Goal: Task Accomplishment & Management: Use online tool/utility

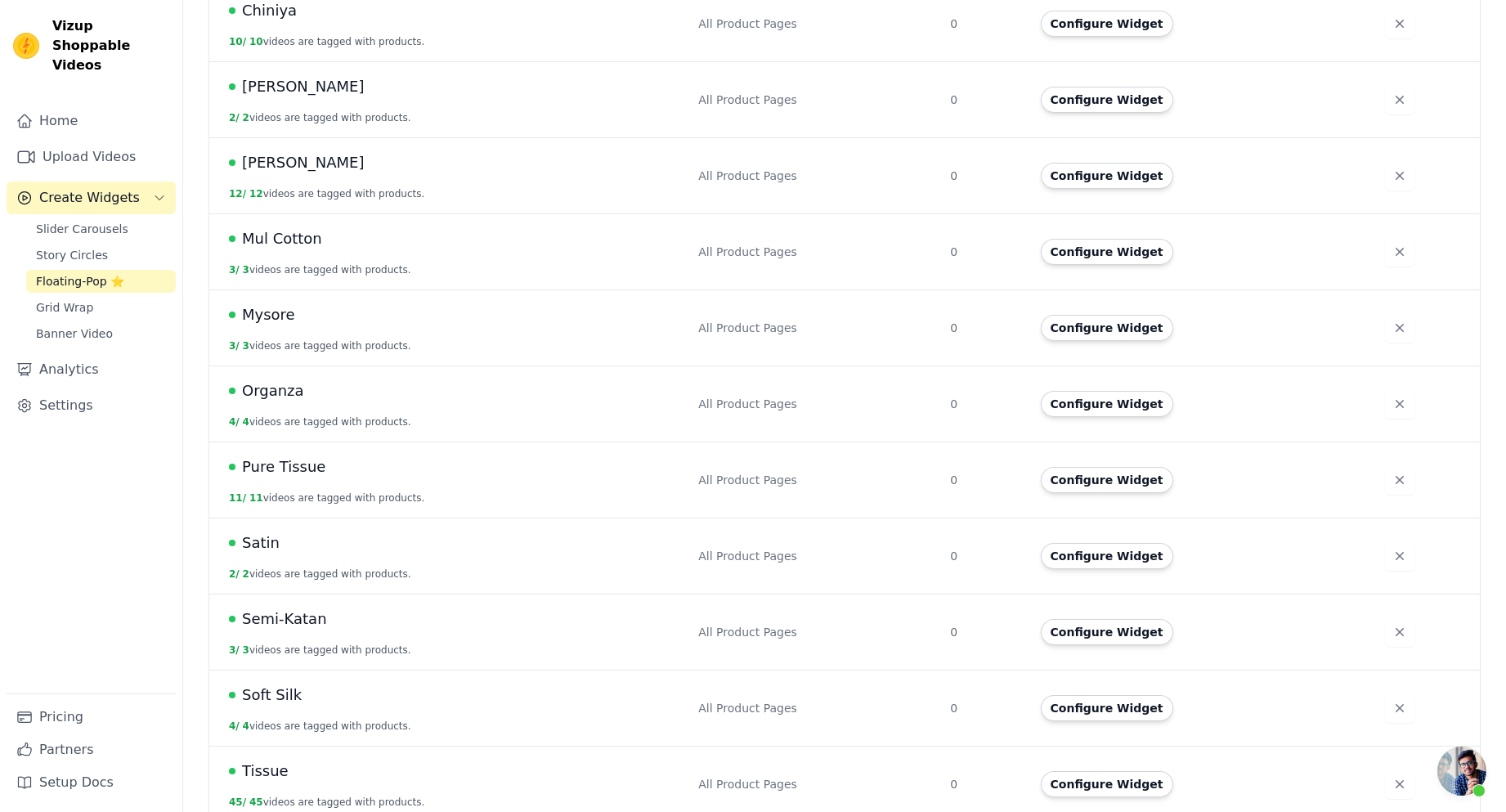
scroll to position [400, 0]
click at [1091, 771] on button "Configure Widget" at bounding box center [1107, 784] width 132 height 26
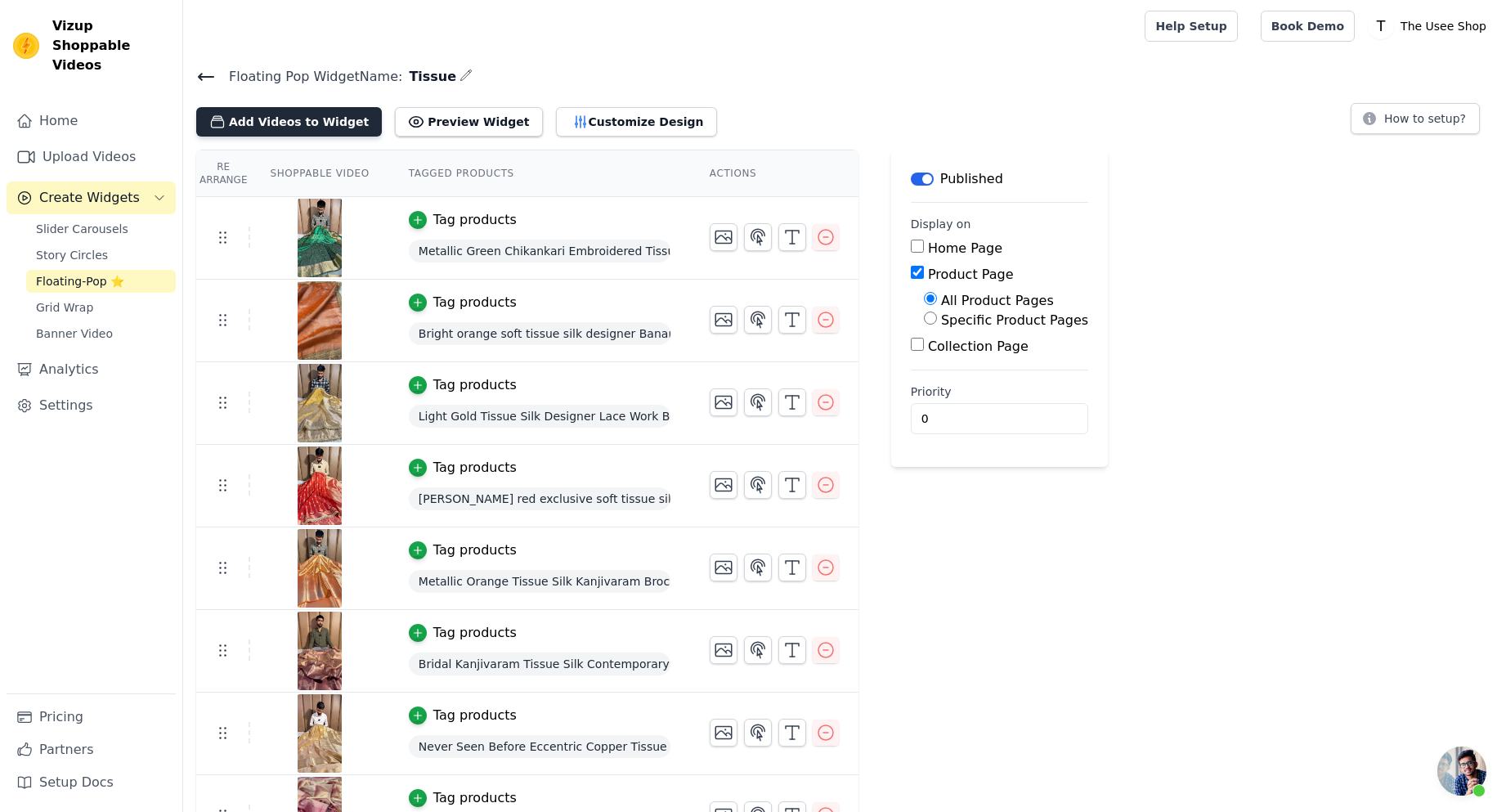
click at [305, 126] on button "Add Videos to Widget" at bounding box center [289, 121] width 186 height 29
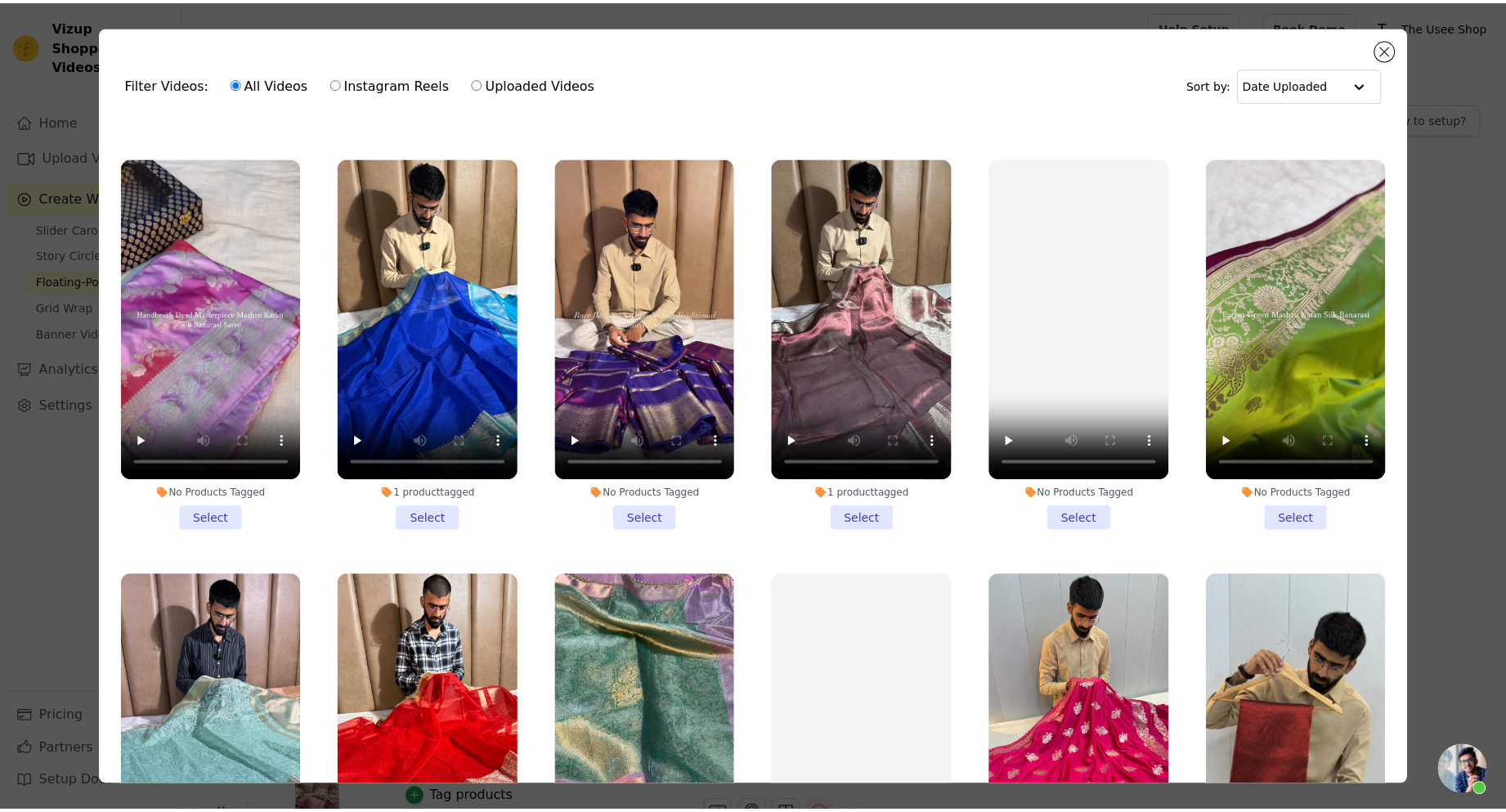
scroll to position [1799, 0]
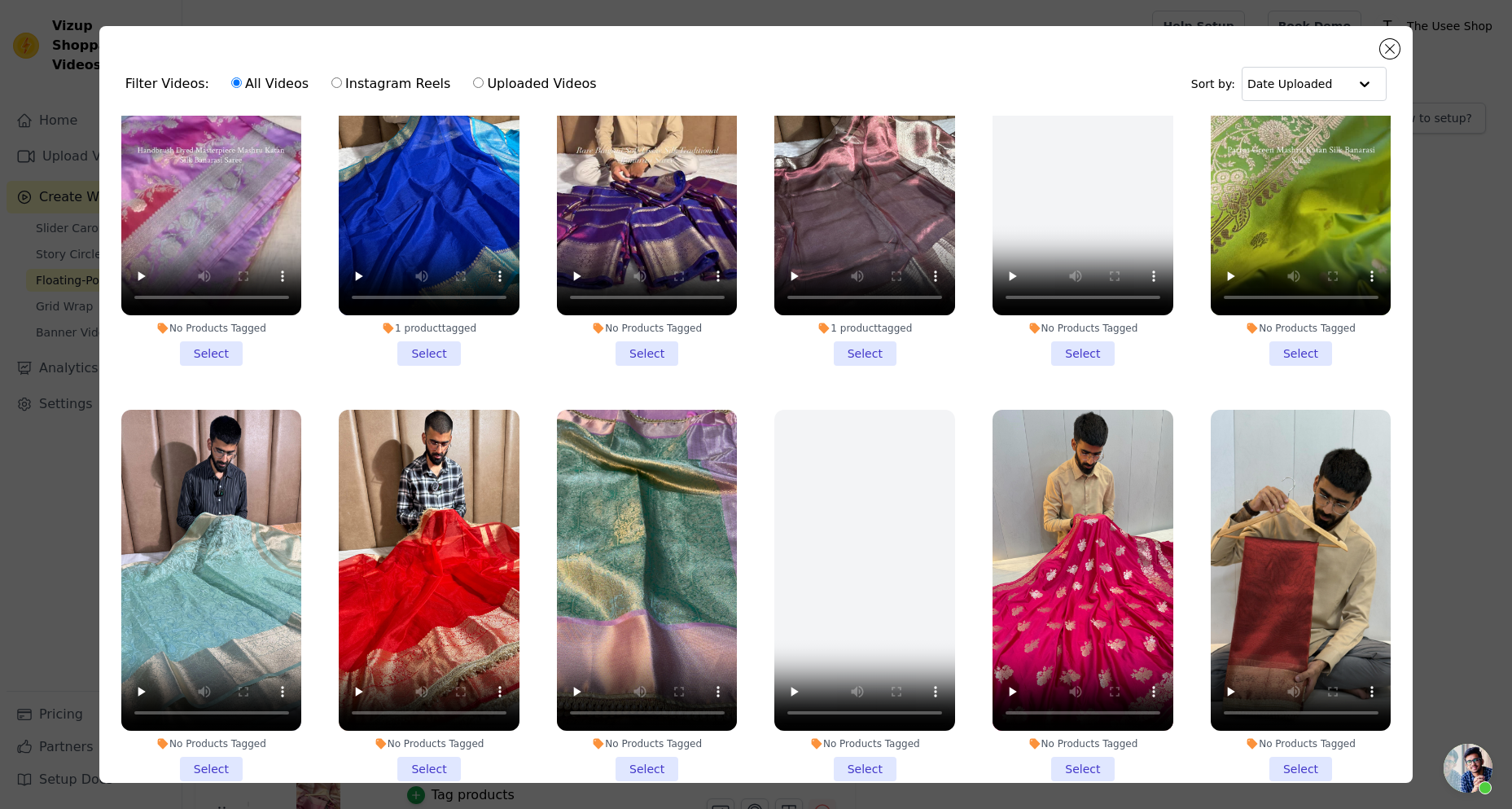
click at [206, 727] on li "No Products Tagged Select" at bounding box center [211, 595] width 181 height 371
click at [0, 0] on input "No Products Tagged Select" at bounding box center [0, 0] width 0 height 0
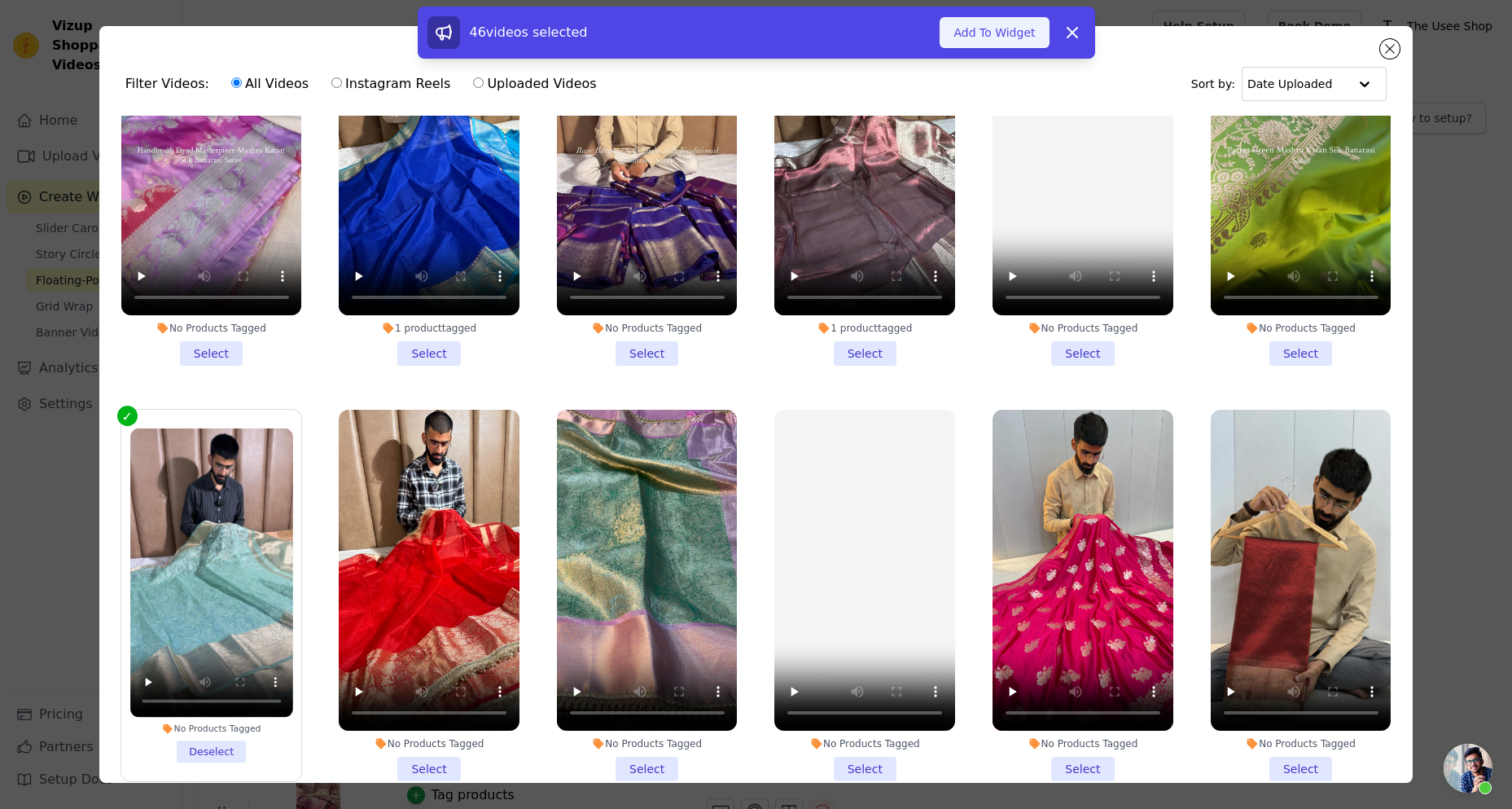
click at [1007, 46] on button "Add To Widget" at bounding box center [994, 32] width 109 height 31
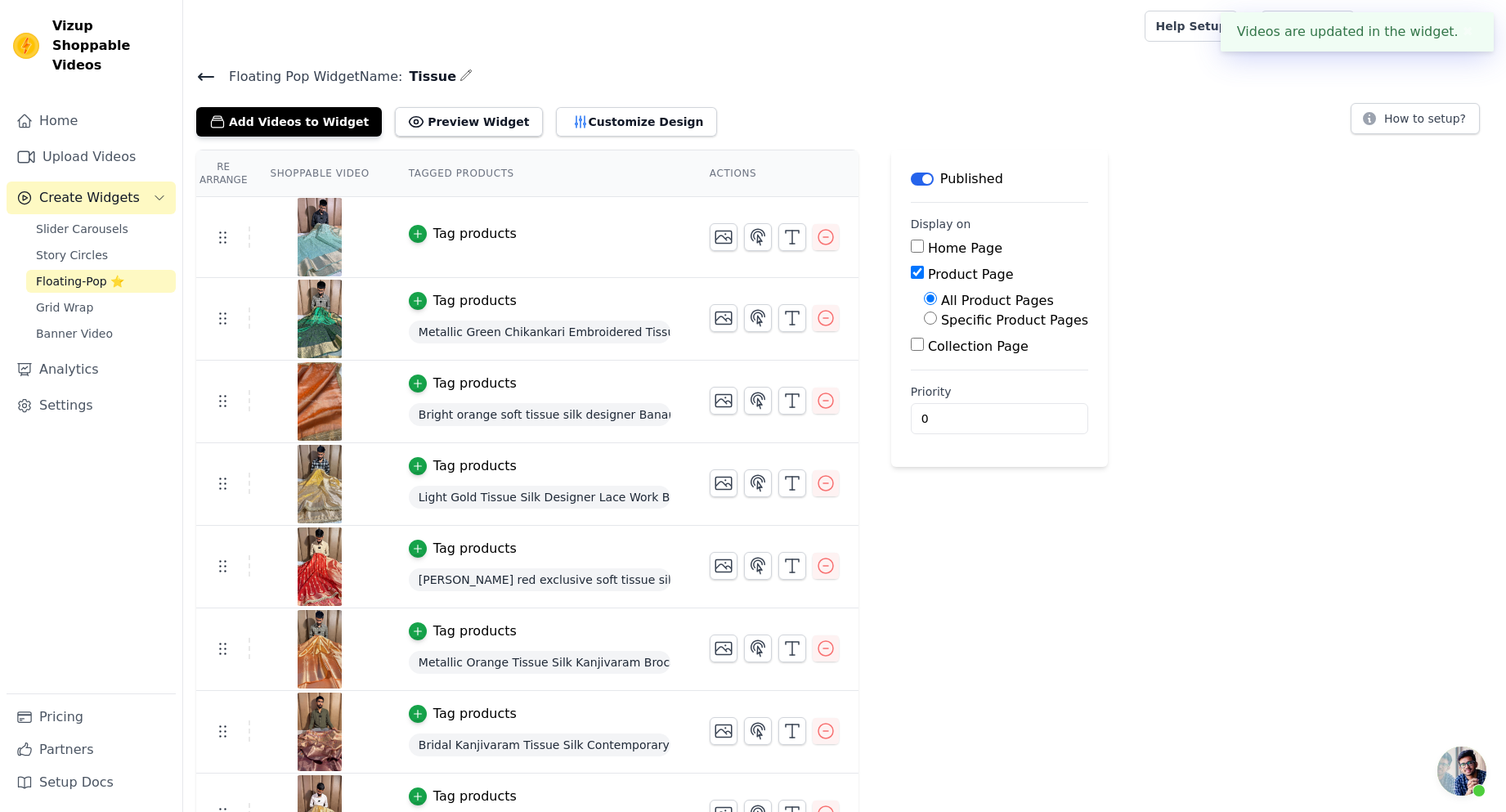
click at [447, 237] on div "Tag products" at bounding box center [475, 234] width 83 height 20
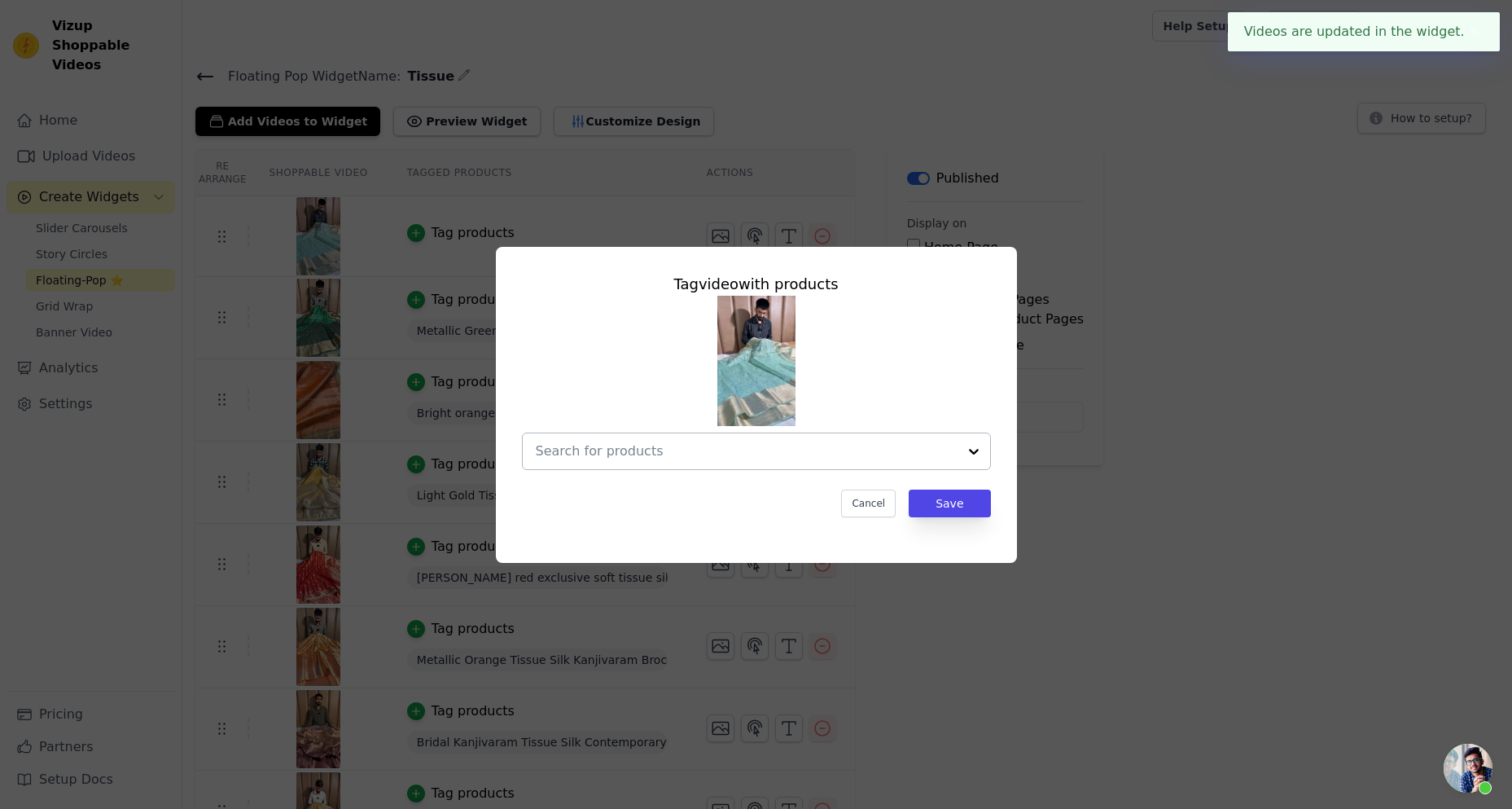
click at [682, 462] on div at bounding box center [746, 451] width 422 height 36
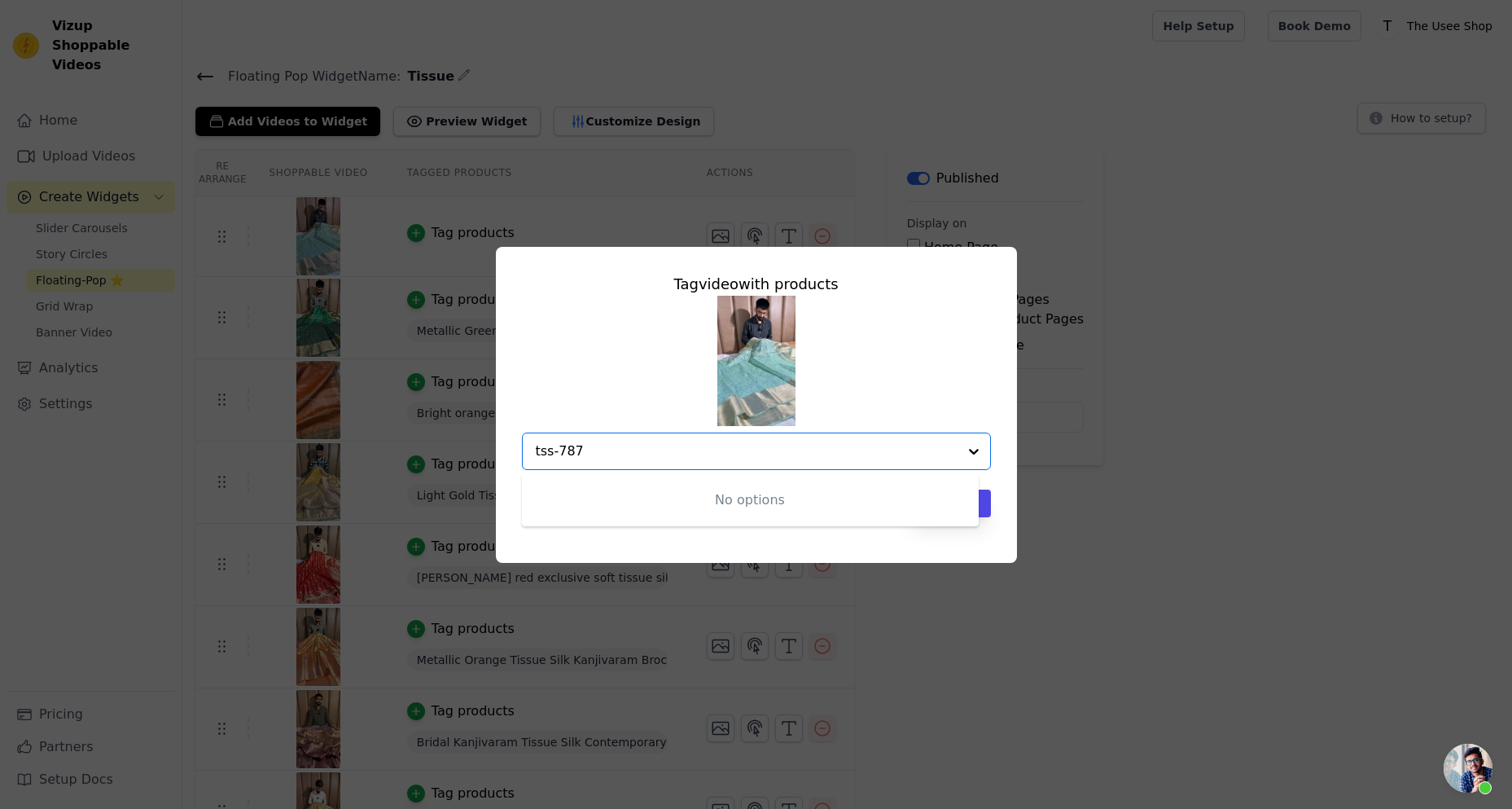
type input "tss-787"
click at [615, 426] on div "No options Option undefined, selected." at bounding box center [756, 383] width 469 height 174
click at [817, 453] on input "text" at bounding box center [746, 452] width 422 height 20
paste input "Mint Green Kora Organza Chikankari Embroidery Banarasi Saree"
type input "Mint Green Kora Organza Chikankari Embroidery Banarasi Saree"
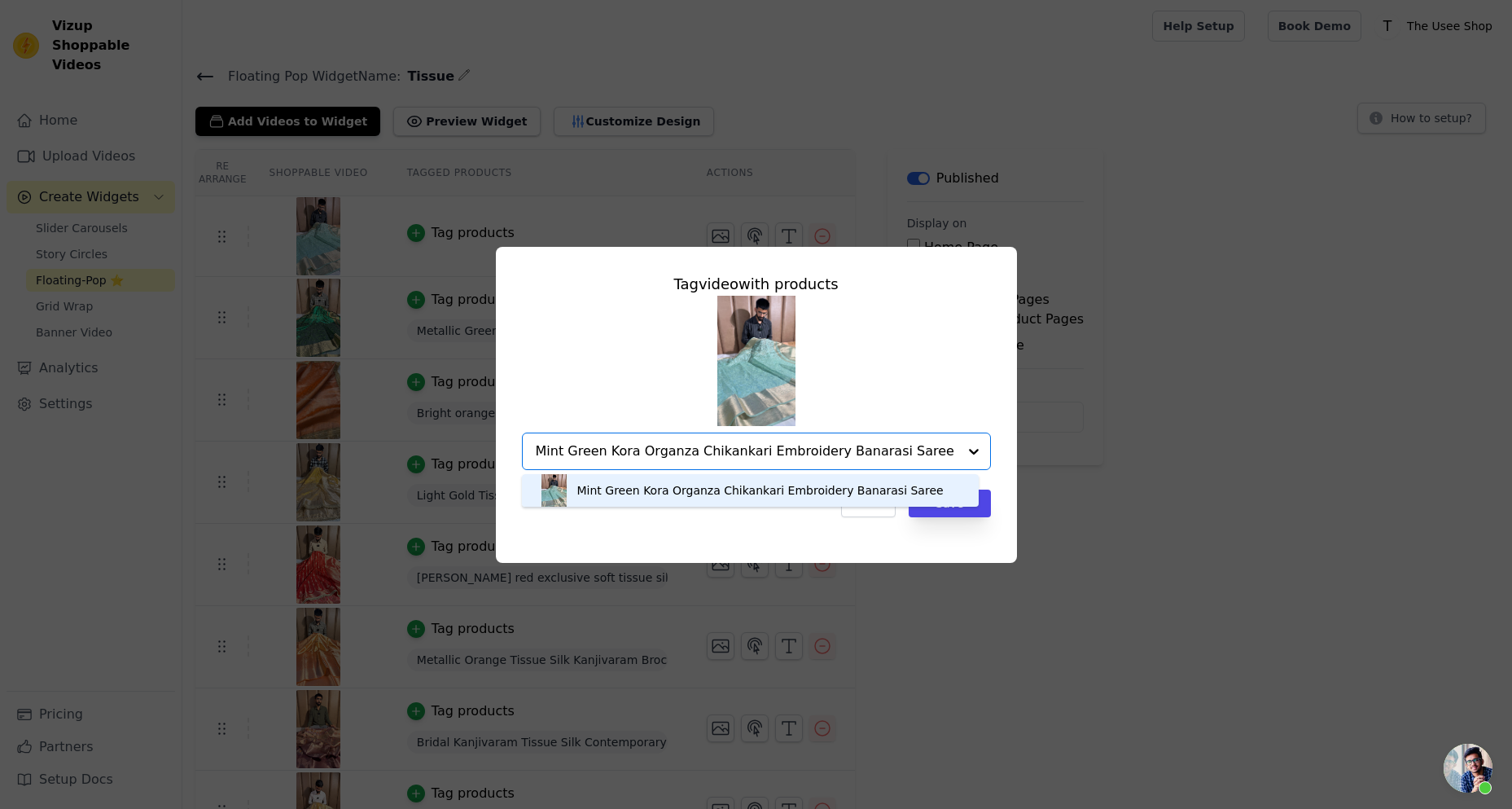
click at [868, 497] on div "Mint Green Kora Organza Chikankari Embroidery Banarasi Saree" at bounding box center [761, 491] width 366 height 17
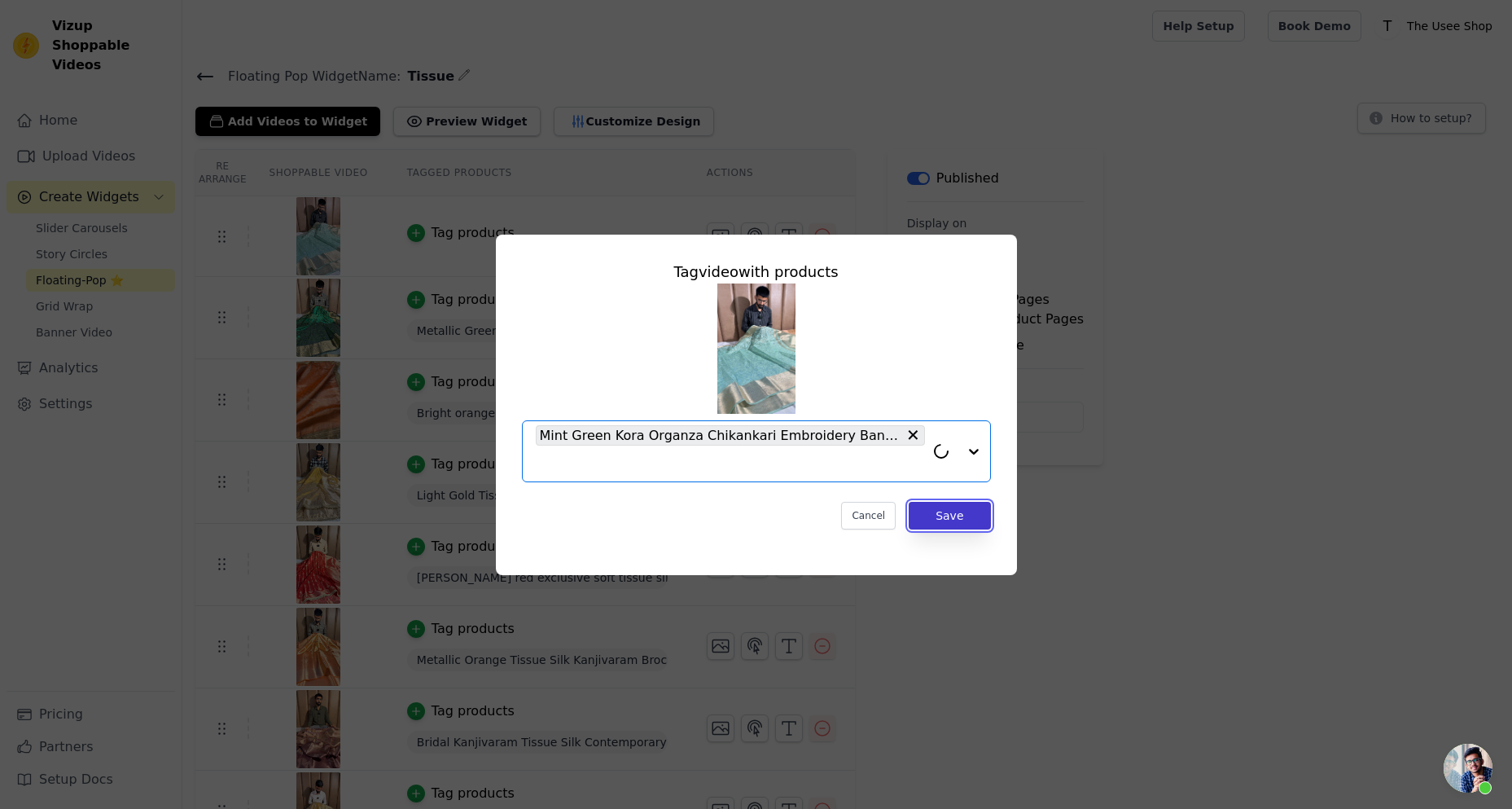
click at [948, 507] on button "Save" at bounding box center [949, 515] width 81 height 27
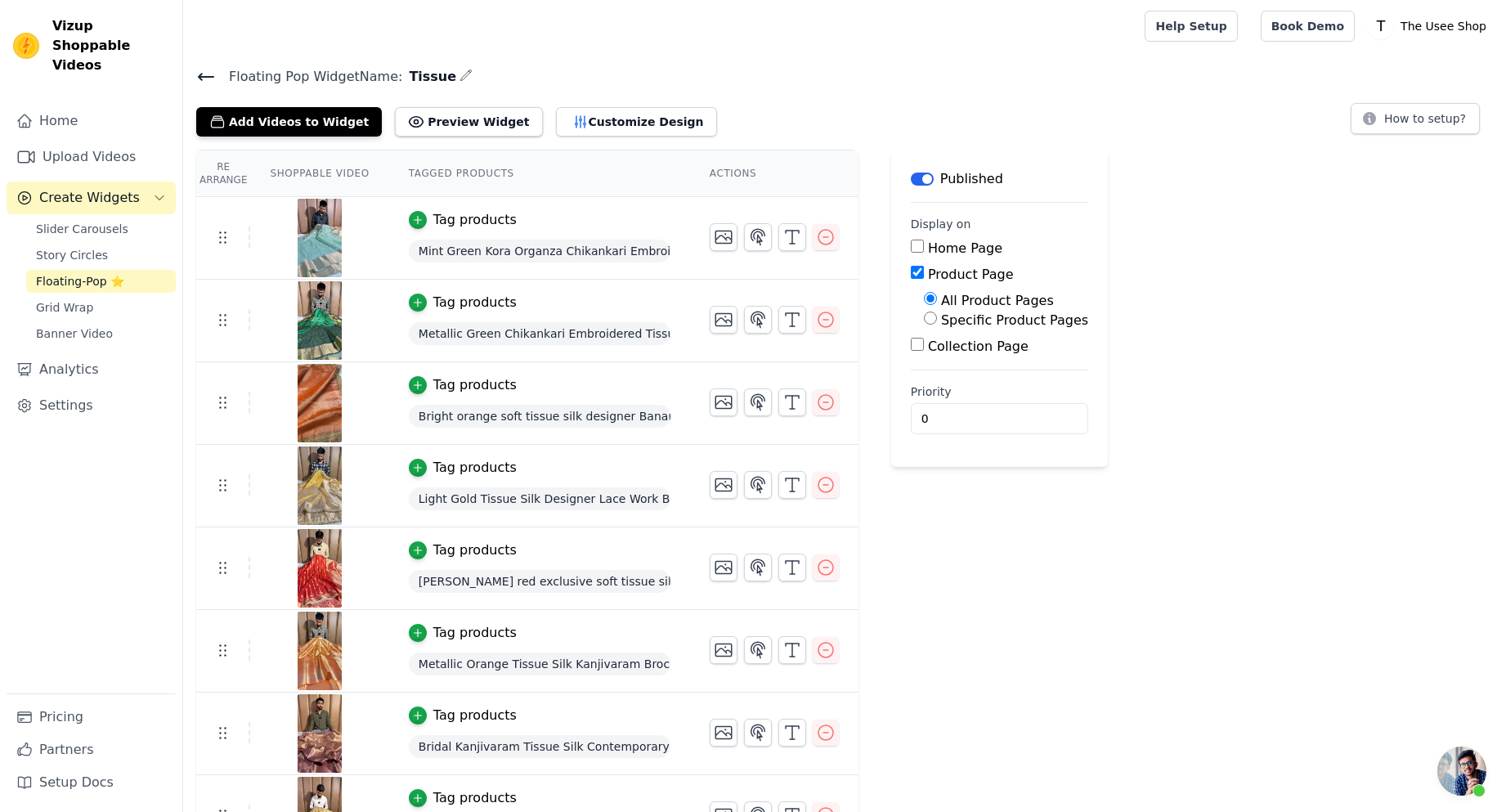
click at [216, 90] on div "Floating Pop Widget Name: Tissue Add Videos to Widget Preview Widget Customize …" at bounding box center [845, 101] width 1323 height 71
click at [197, 86] on h4 "Floating Pop Widget Name: Tissue" at bounding box center [845, 77] width 1296 height 22
click at [201, 77] on icon at bounding box center [206, 77] width 15 height 7
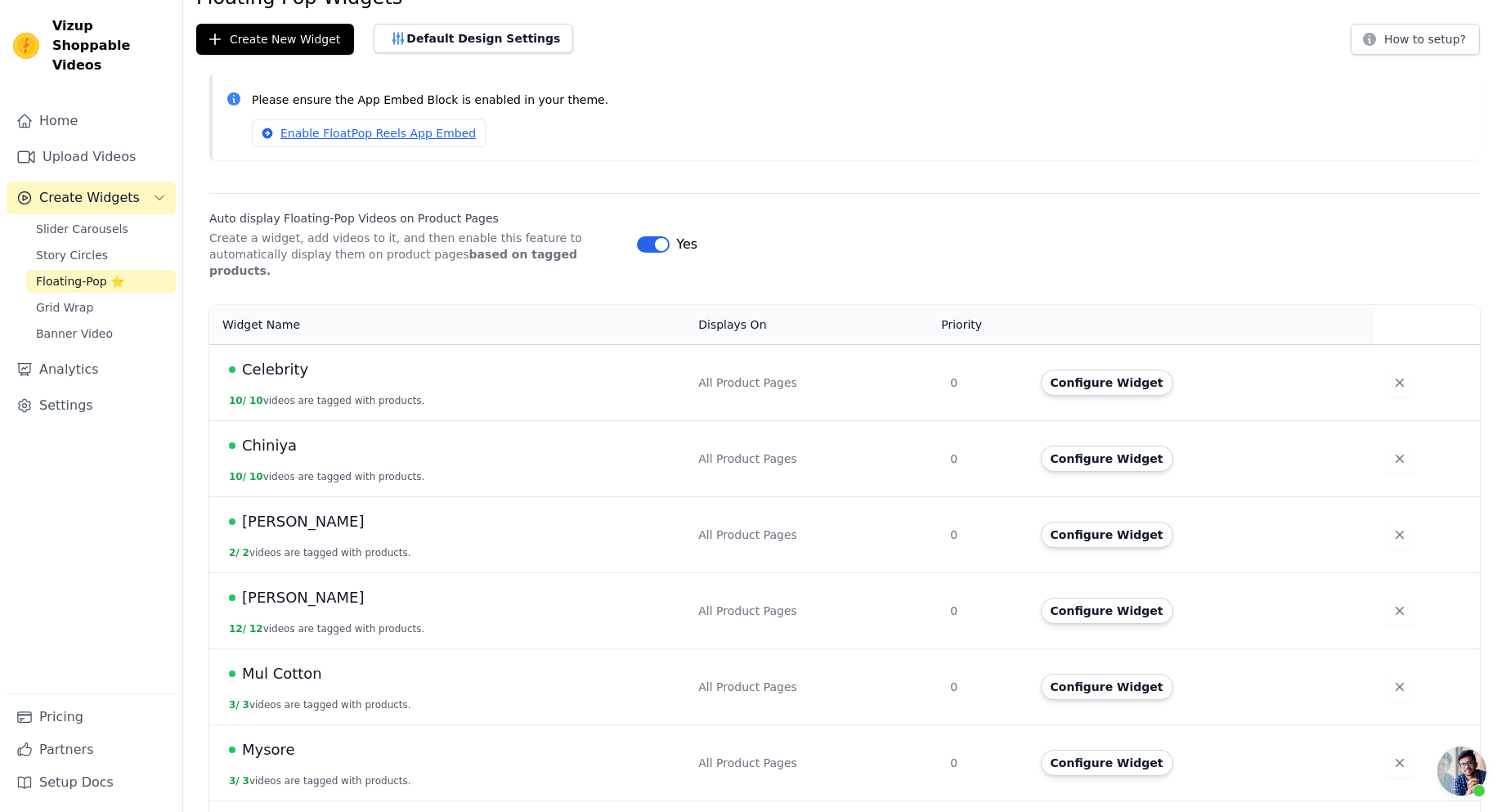
scroll to position [327, 0]
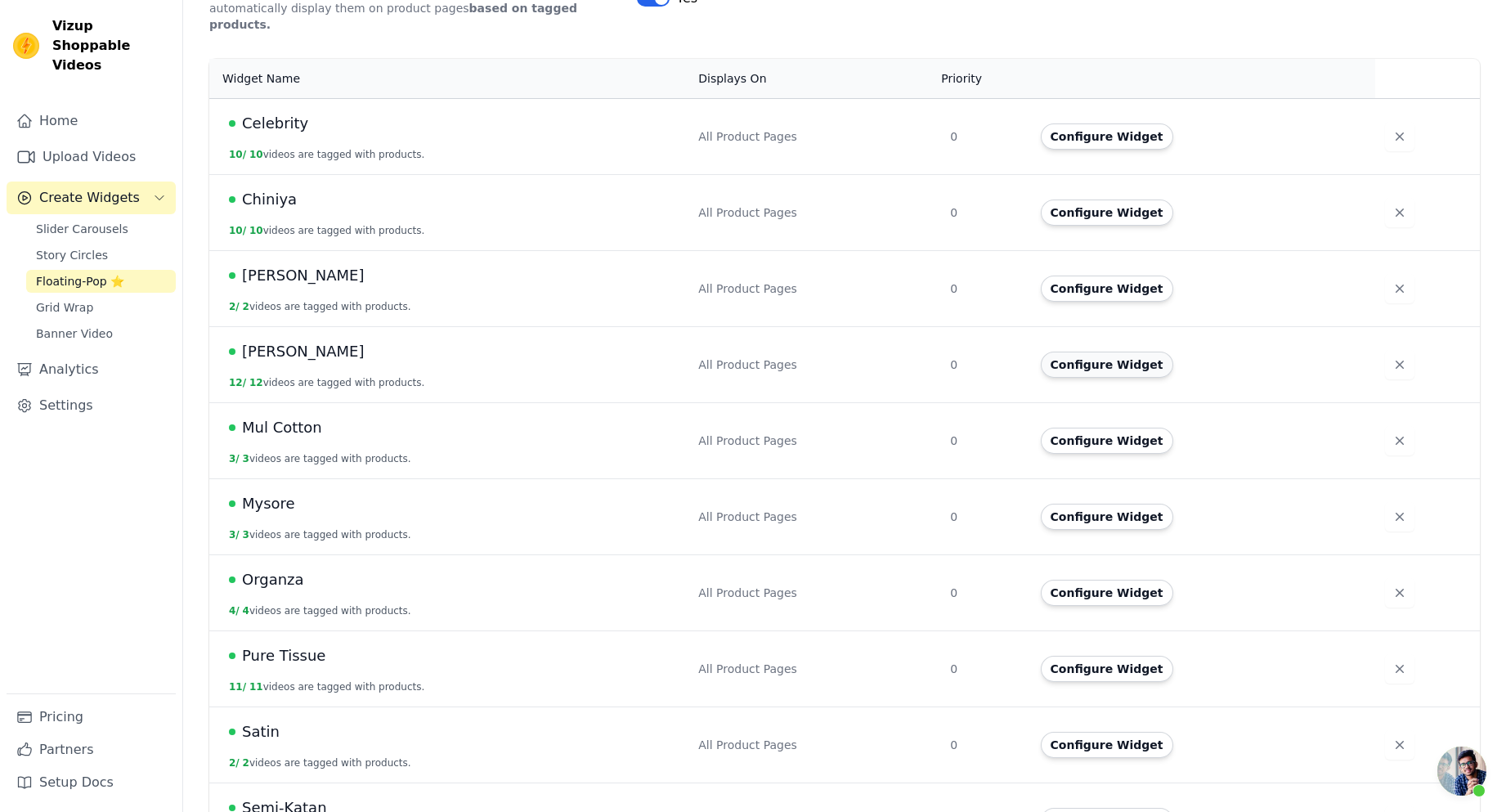
click at [1077, 352] on button "Configure Widget" at bounding box center [1107, 364] width 132 height 26
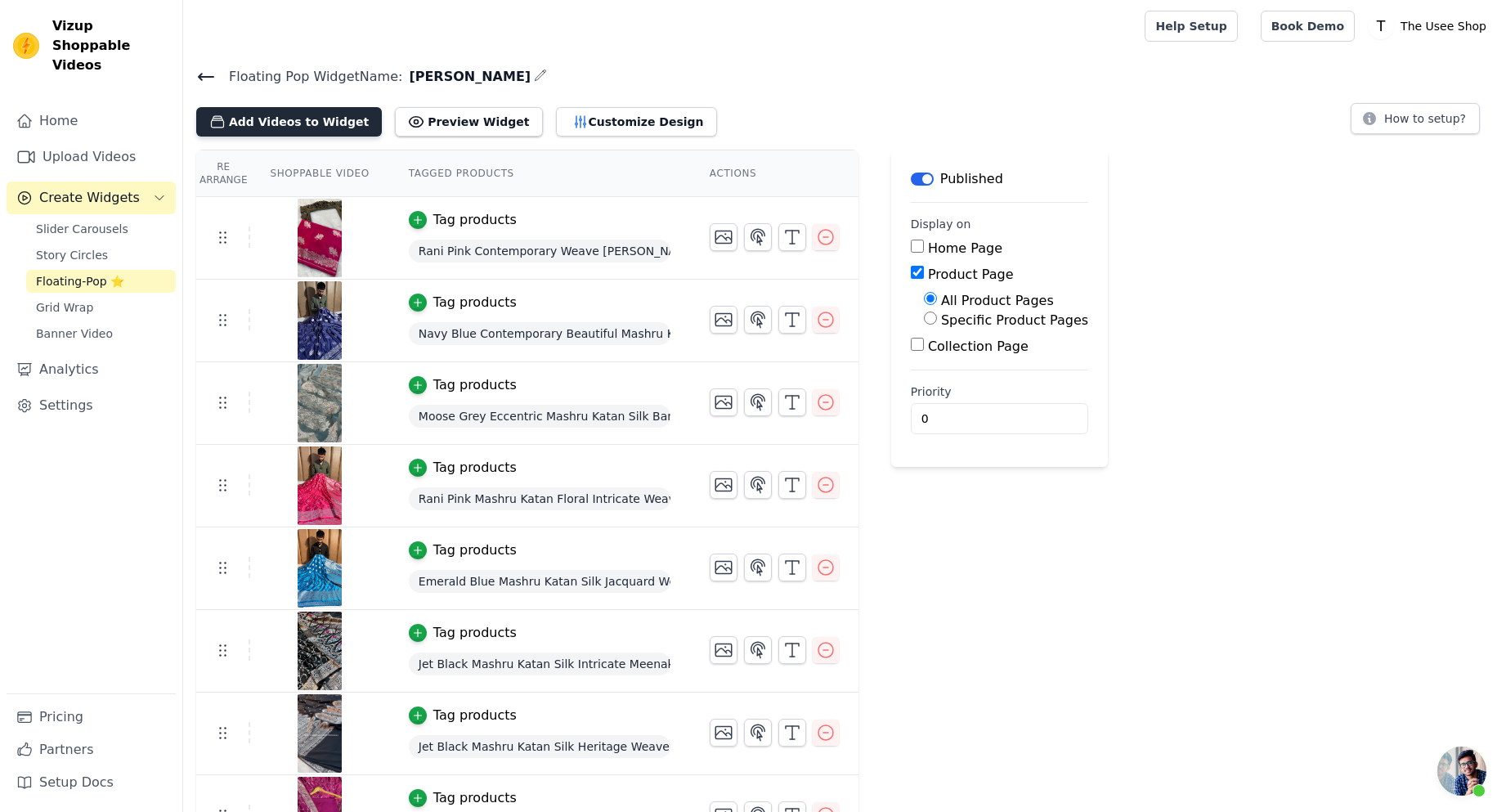
click at [283, 121] on button "Add Videos to Widget" at bounding box center [289, 121] width 186 height 29
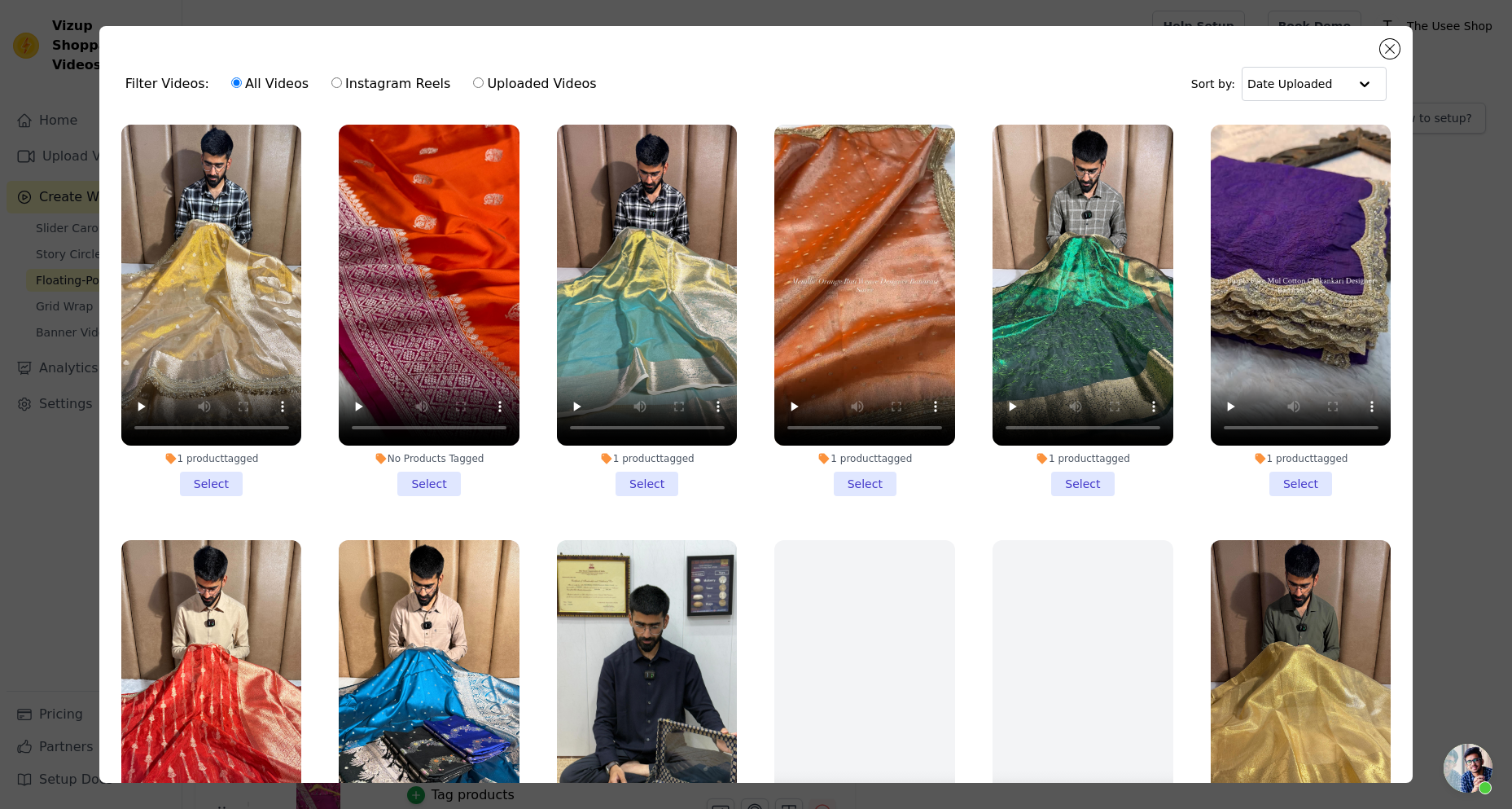
click at [408, 478] on li "No Products Tagged Select" at bounding box center [429, 310] width 181 height 371
click at [0, 0] on input "No Products Tagged Select" at bounding box center [0, 0] width 0 height 0
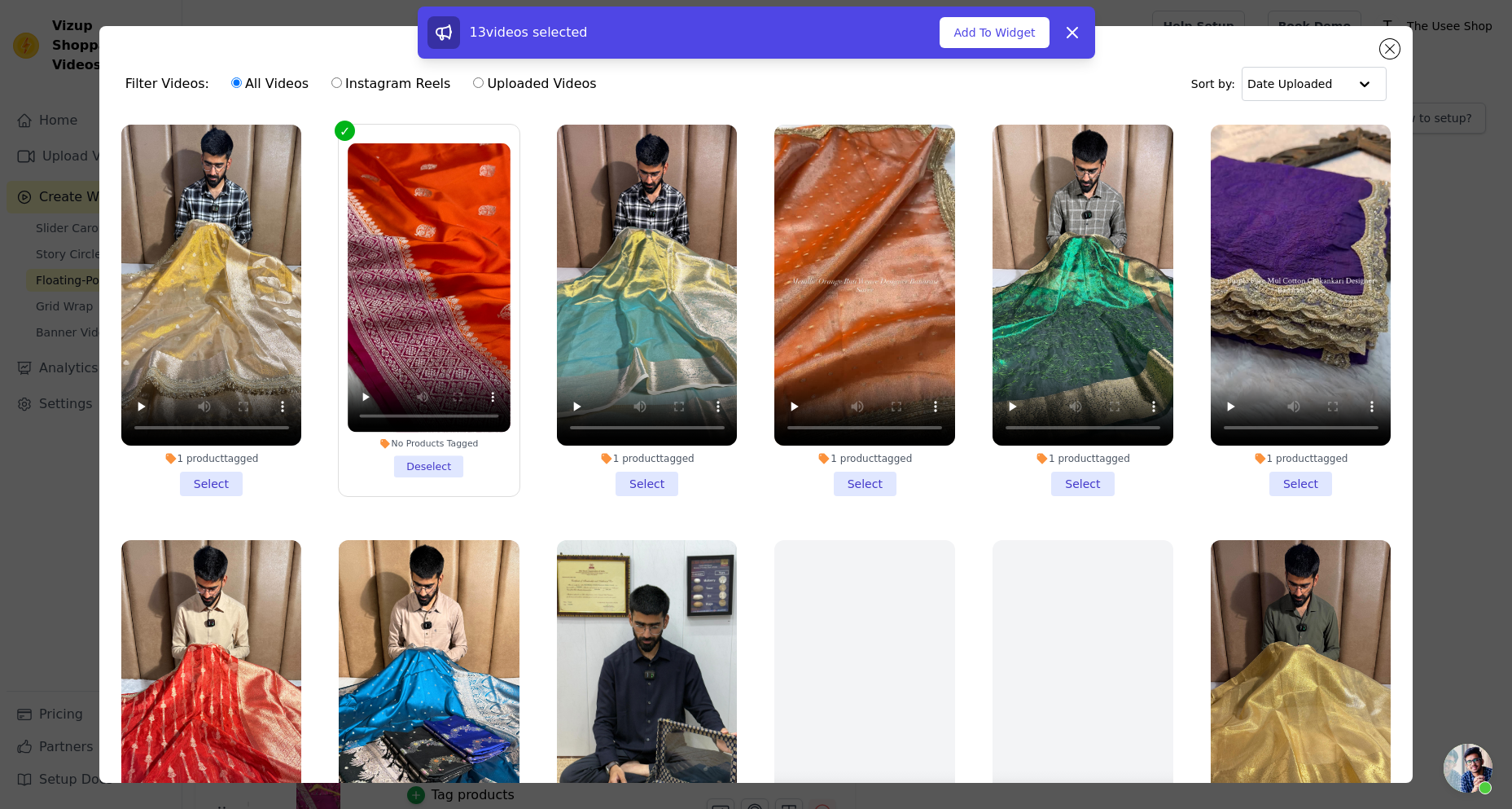
click at [988, 56] on div "13 videos selected Add To Widget Dismiss" at bounding box center [756, 32] width 678 height 52
click at [962, 51] on div "13 videos selected Add To Widget Dismiss" at bounding box center [756, 32] width 678 height 52
click at [964, 33] on button "Add To Widget" at bounding box center [994, 32] width 109 height 31
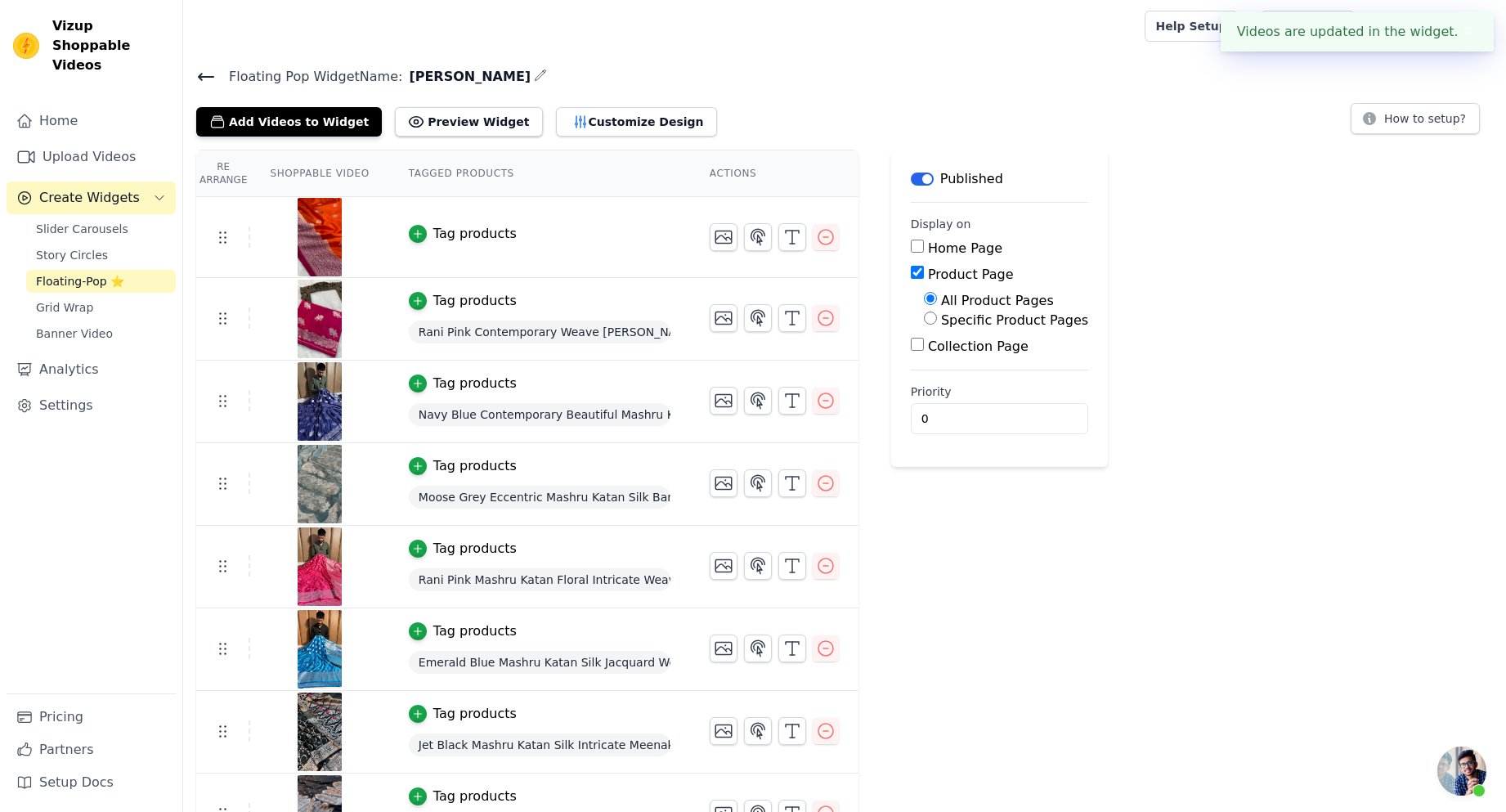
click at [437, 232] on div "Tag products" at bounding box center [475, 234] width 83 height 20
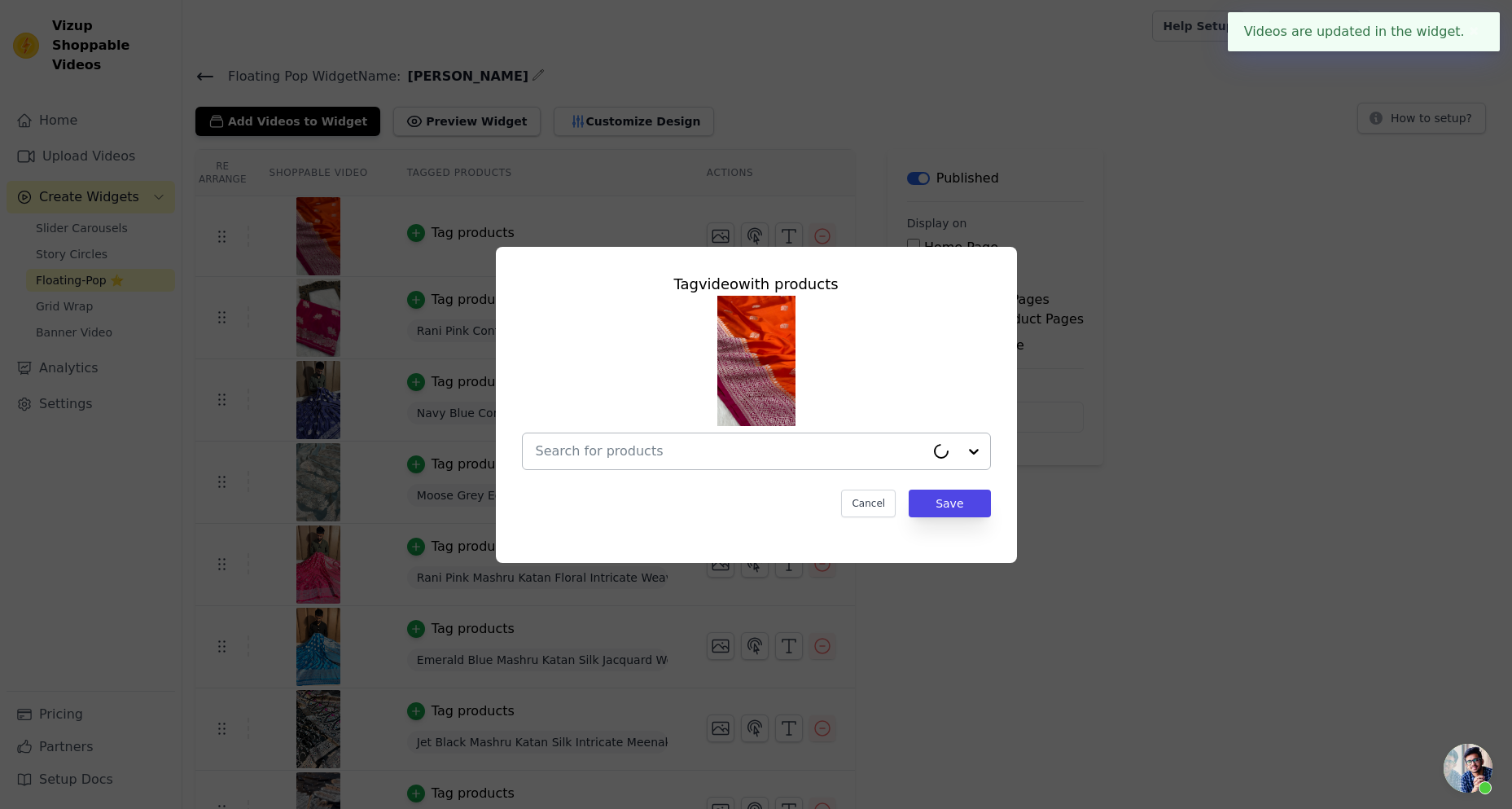
click at [625, 458] on input "text" at bounding box center [731, 452] width 389 height 20
paste input "Eccentric Orange Shade Mashru Katan Silk Traditional Banarasi Saree with Contra…"
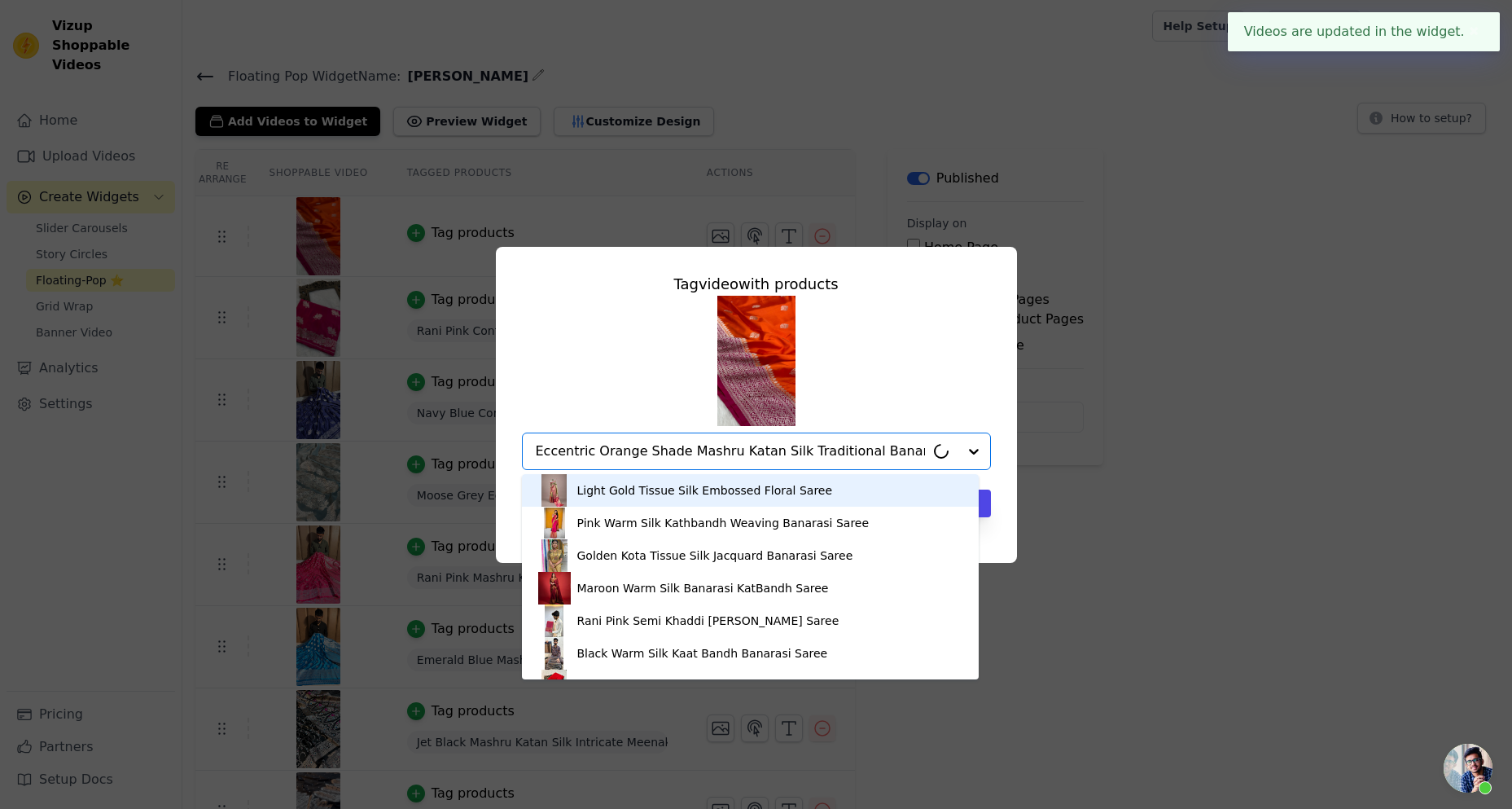
scroll to position [0, 118]
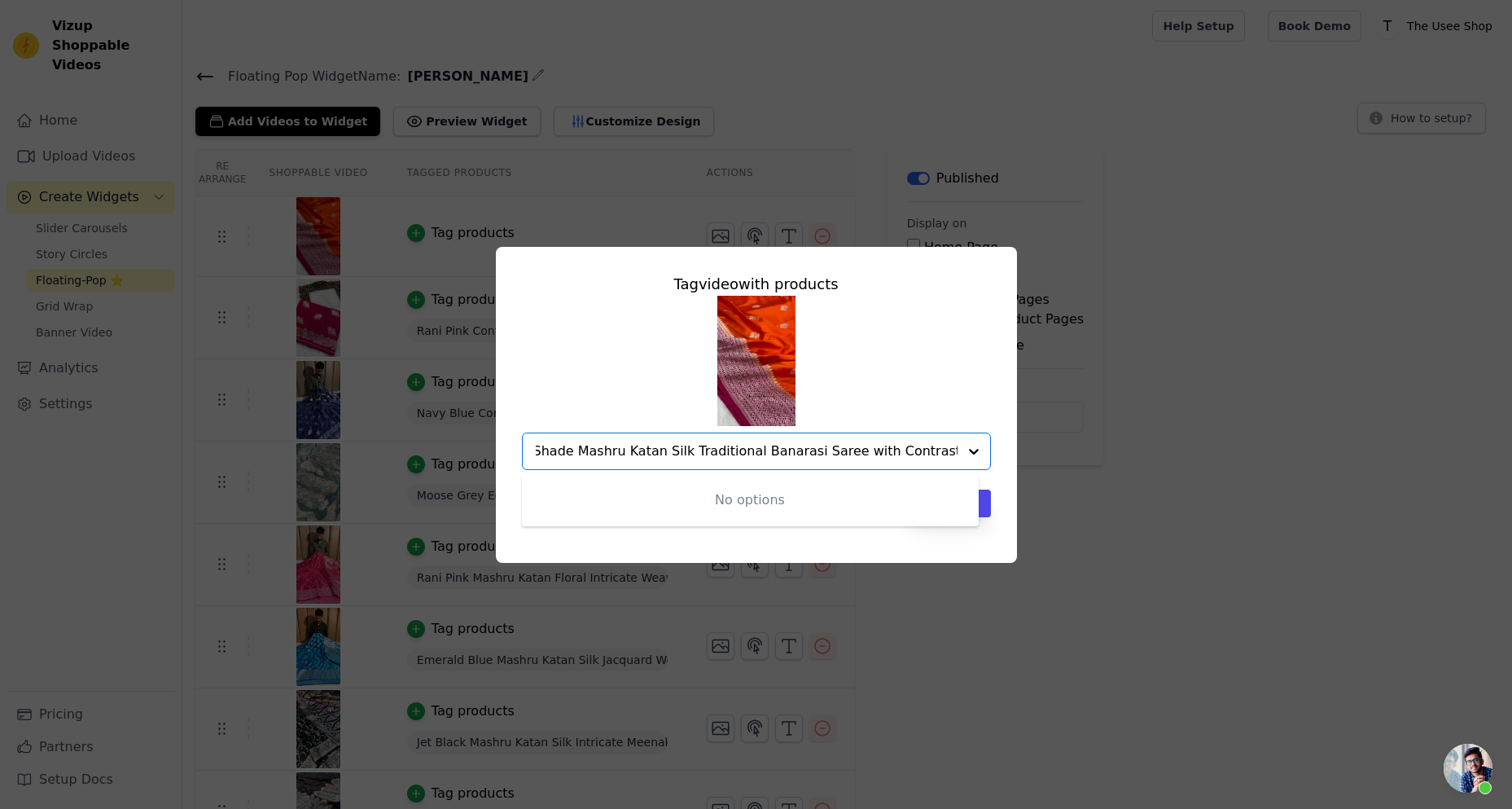
click at [819, 453] on input "Eccentric Orange Shade Mashru Katan Silk Traditional Banarasi Saree with Contra…" at bounding box center [746, 452] width 422 height 20
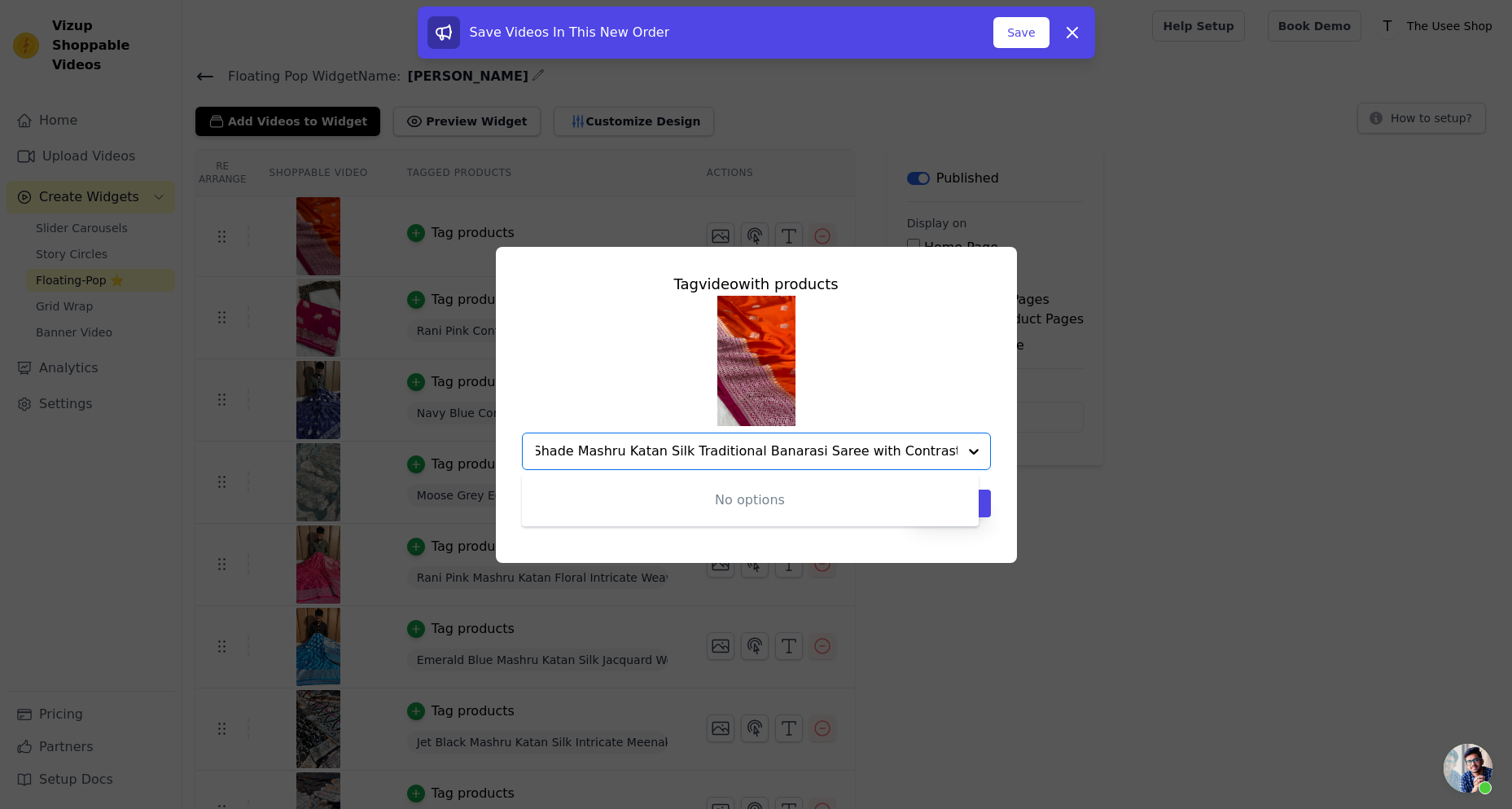
click at [819, 450] on input "Eccentric Orange Shade Mashru Katan Silk Traditional Banarasi Saree with Contra…" at bounding box center [746, 452] width 422 height 20
click at [822, 450] on input "Eccentric Orange Shade Mashru Katan Silk Traditional Banarasi Saree Contrast Ra…" at bounding box center [746, 452] width 422 height 20
click at [822, 450] on input "Eccentric Orange Shade Mashru Katan Silk Traditional Banarasi Saree Contrast Ra…" at bounding box center [731, 452] width 389 height 20
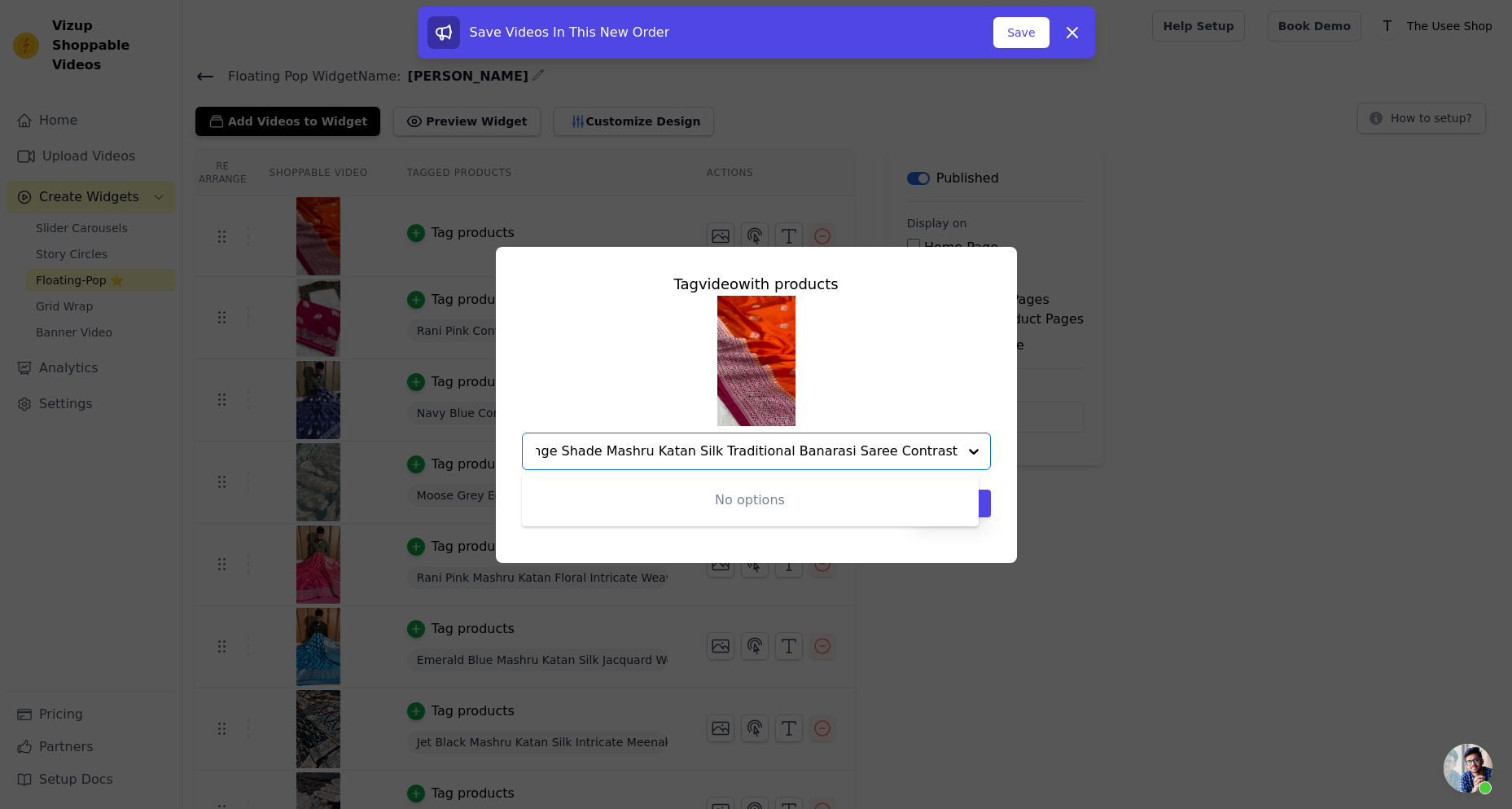
click at [865, 450] on input "Eccentric Orange Shade Mashru Katan Silk Traditional Banarasi Saree Contrast Ra…" at bounding box center [746, 452] width 422 height 20
type input "Eccentric Orange Shade Mashru Katan Silk Traditional Banarasi Saree Rani Shade"
click at [865, 450] on input "Eccentric Orange Shade Mashru Katan Silk Traditional Banarasi Saree Rani Shade" at bounding box center [746, 452] width 422 height 20
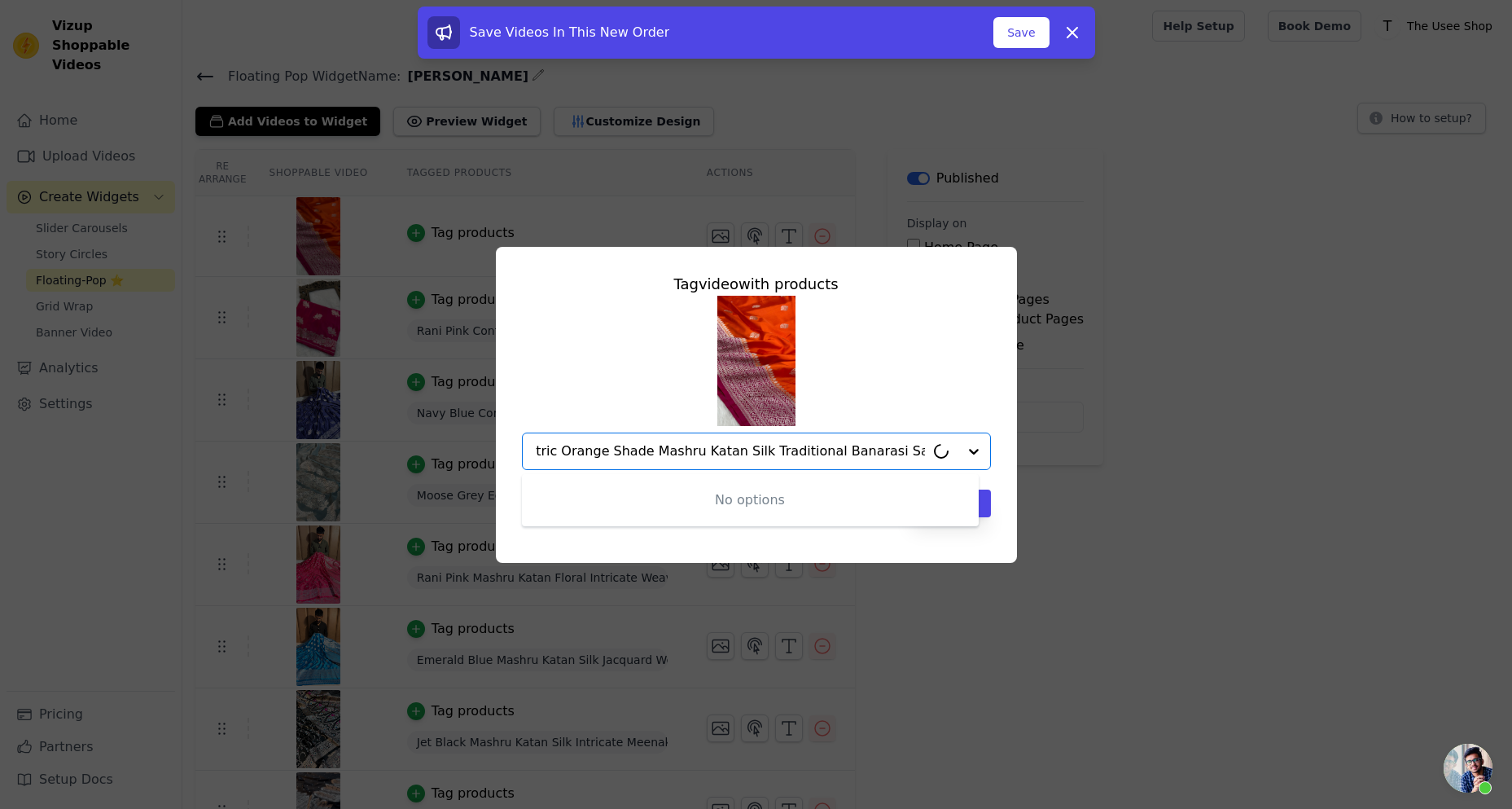
click at [865, 450] on input "Eccentric Orange Shade Mashru Katan Silk Traditional Banarasi Saree Rani Shade" at bounding box center [731, 452] width 389 height 20
click at [908, 450] on input "Eccentric Orange Shade Mashru Katan Silk Traditional Banarasi Saree Rani Shade" at bounding box center [746, 452] width 422 height 20
click at [920, 451] on input "Eccentric Orange Shade Mashru Katan Silk Traditional Banarasi Saree Rani Shade" at bounding box center [746, 452] width 422 height 20
click at [887, 453] on input "Eccentric Orange Shade Mashru Katan Silk Traditional Banarasi Saree Rani Shade" at bounding box center [746, 452] width 422 height 20
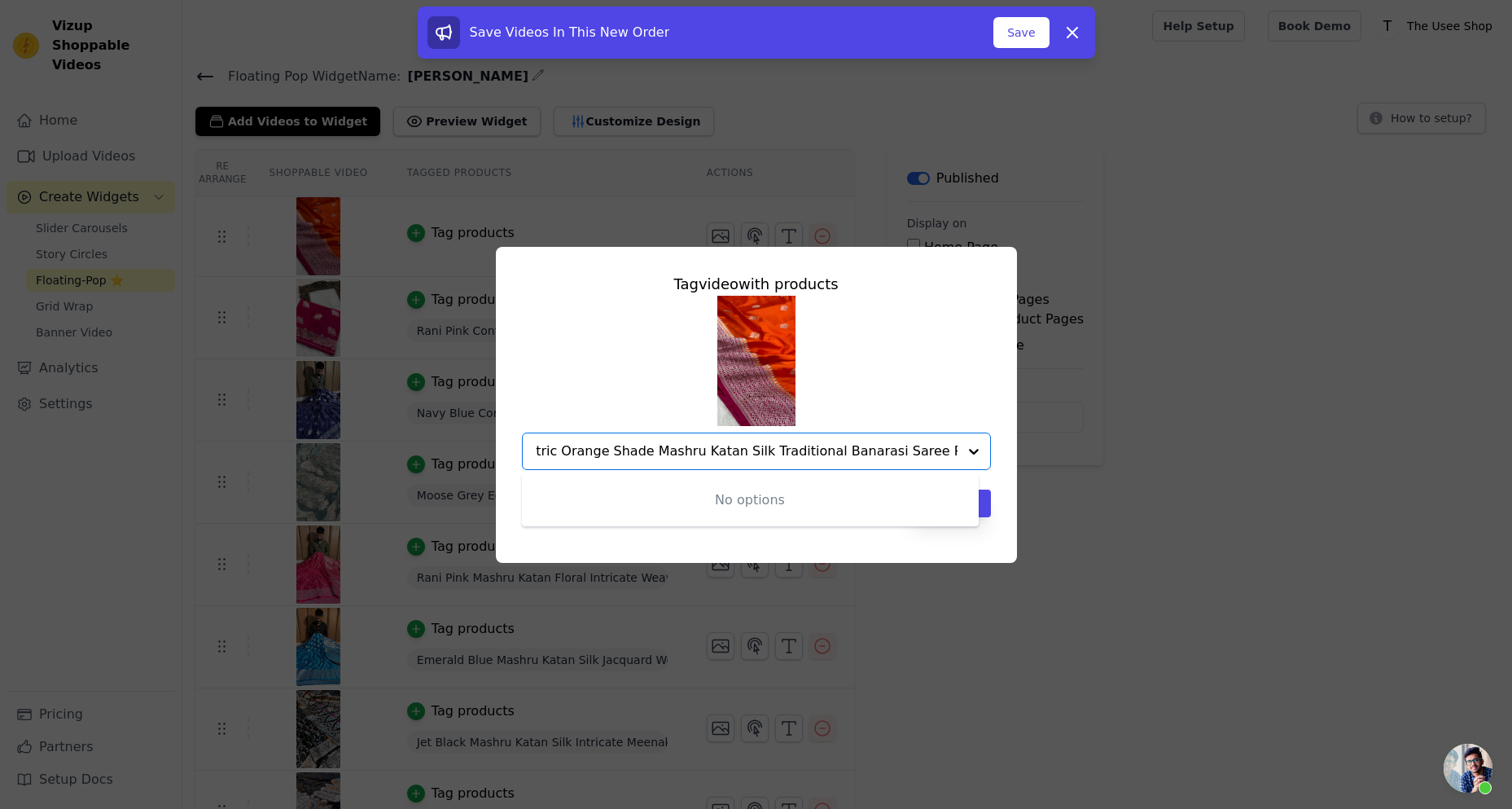
click at [546, 452] on input "Eccentric Orange Shade Mashru Katan Silk Traditional Banarasi Saree Rani Shade" at bounding box center [746, 452] width 422 height 20
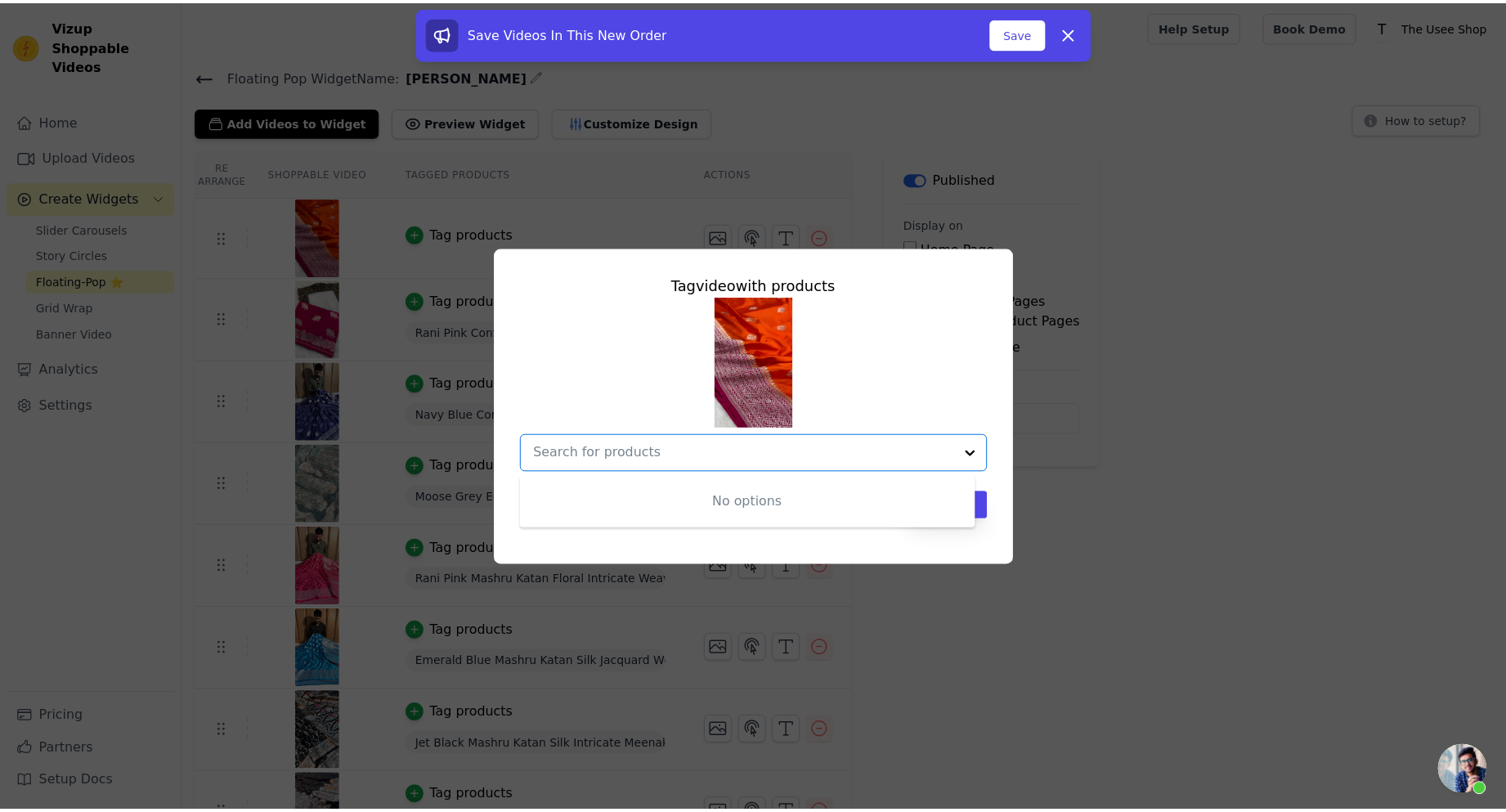
scroll to position [0, 0]
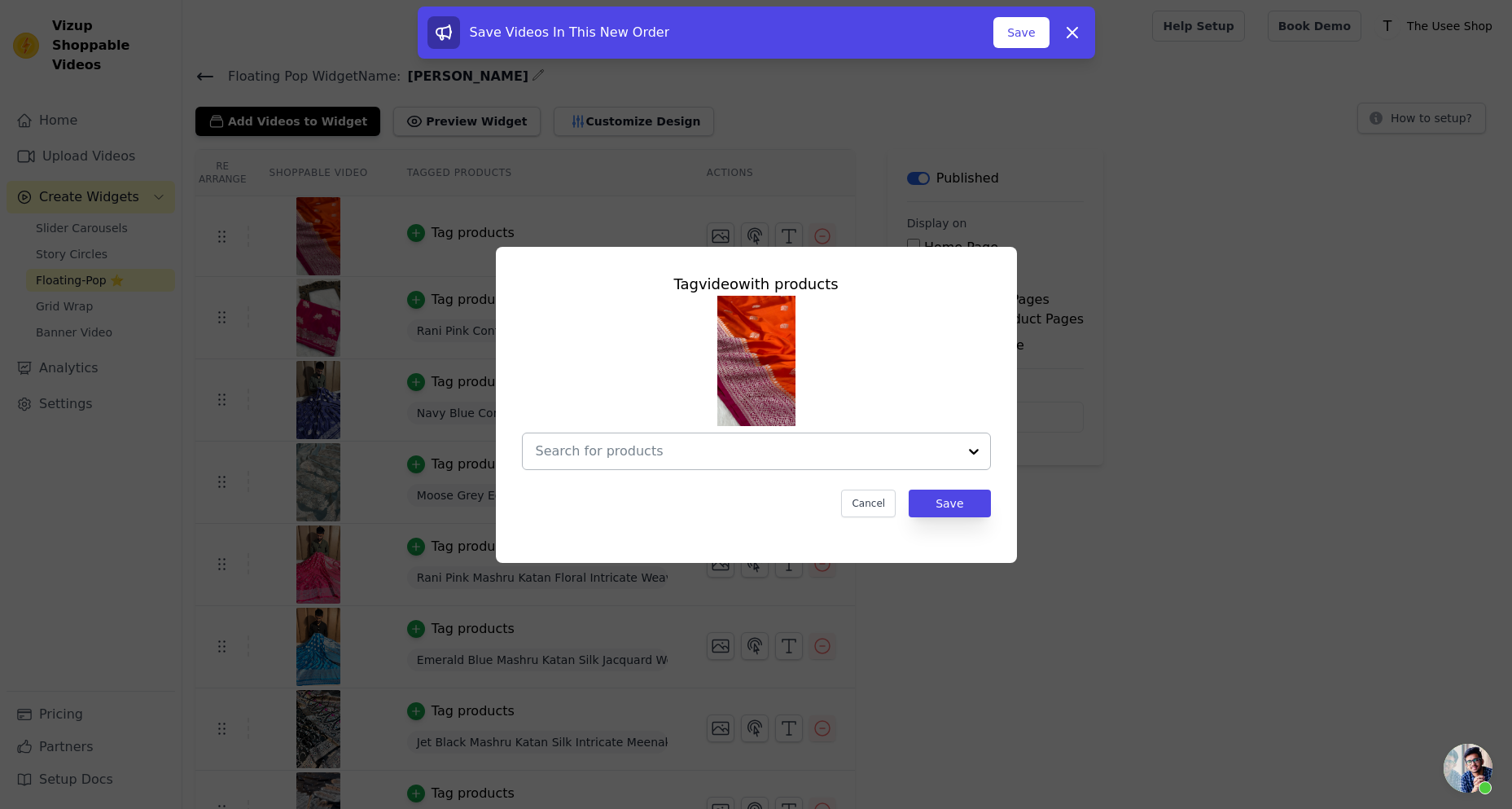
click at [641, 449] on input "text" at bounding box center [746, 452] width 422 height 20
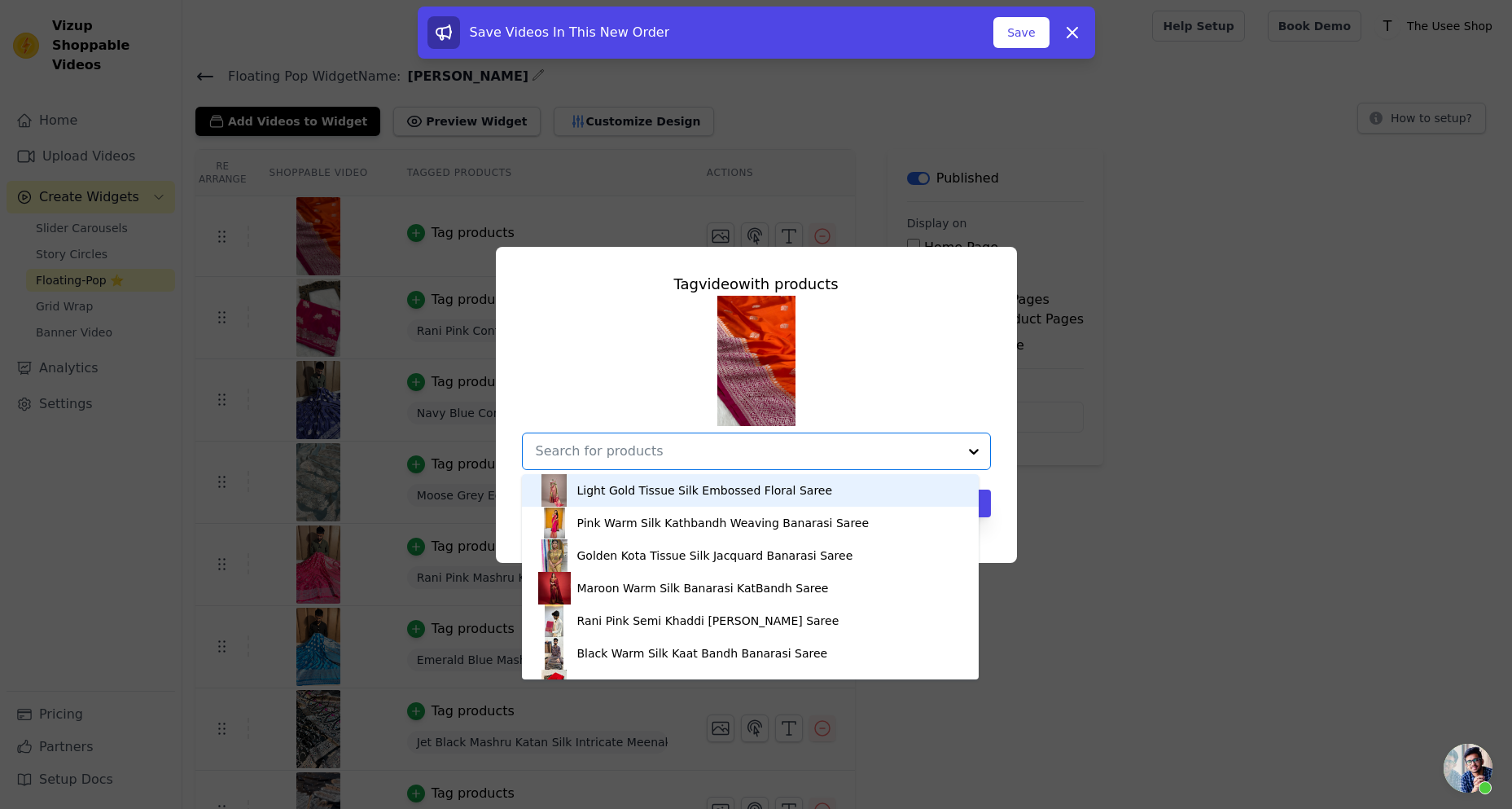
paste input "Orange Mashru Katan Silk Buta Work Banarasi Saree"
type input "Orange Mashru Katan Silk Buta Work Banarasi Saree"
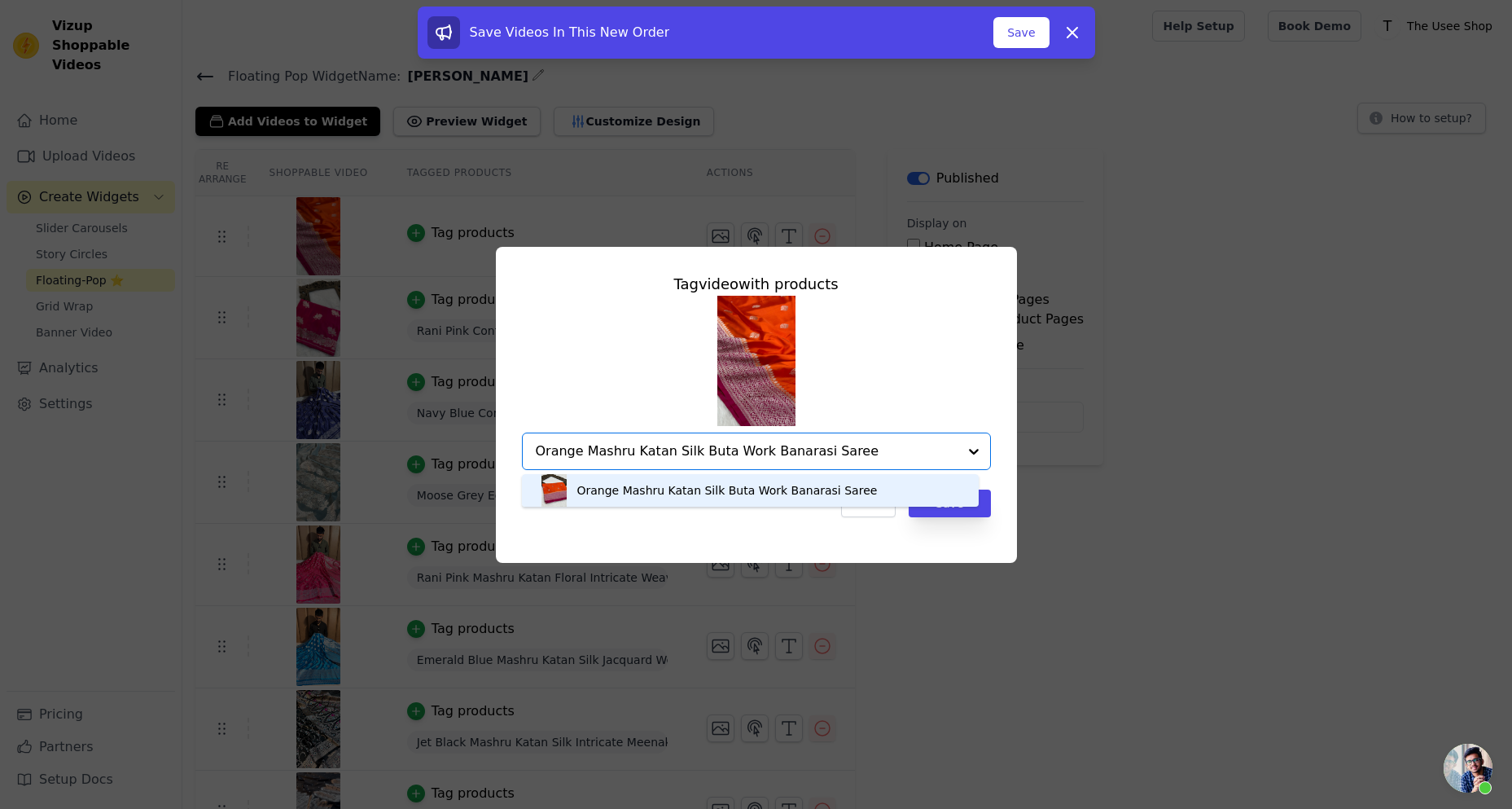
click at [679, 500] on div "Orange Mashru Katan Silk Buta Work Banarasi Saree" at bounding box center [751, 490] width 424 height 32
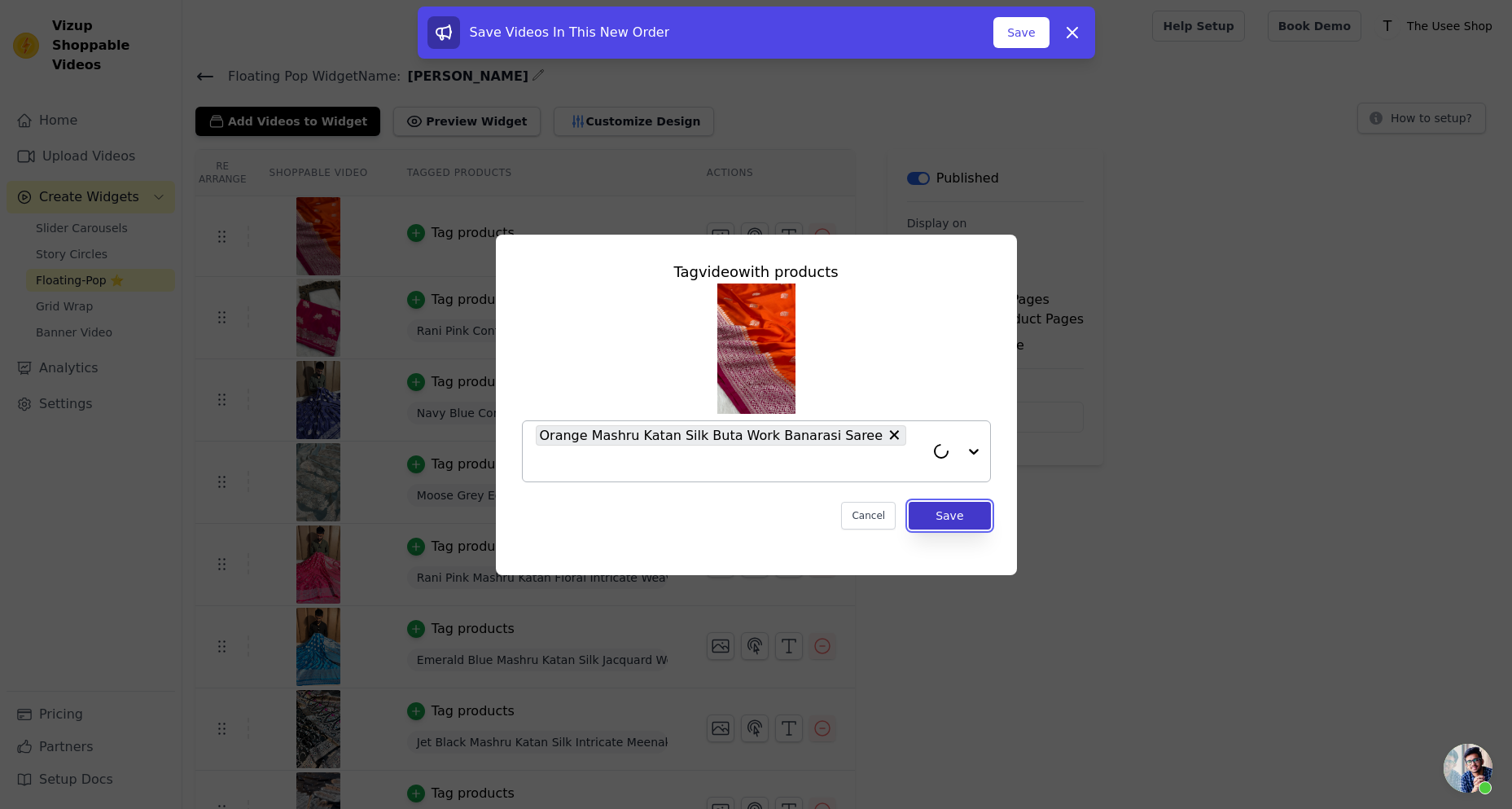
click at [964, 509] on button "Save" at bounding box center [949, 515] width 81 height 27
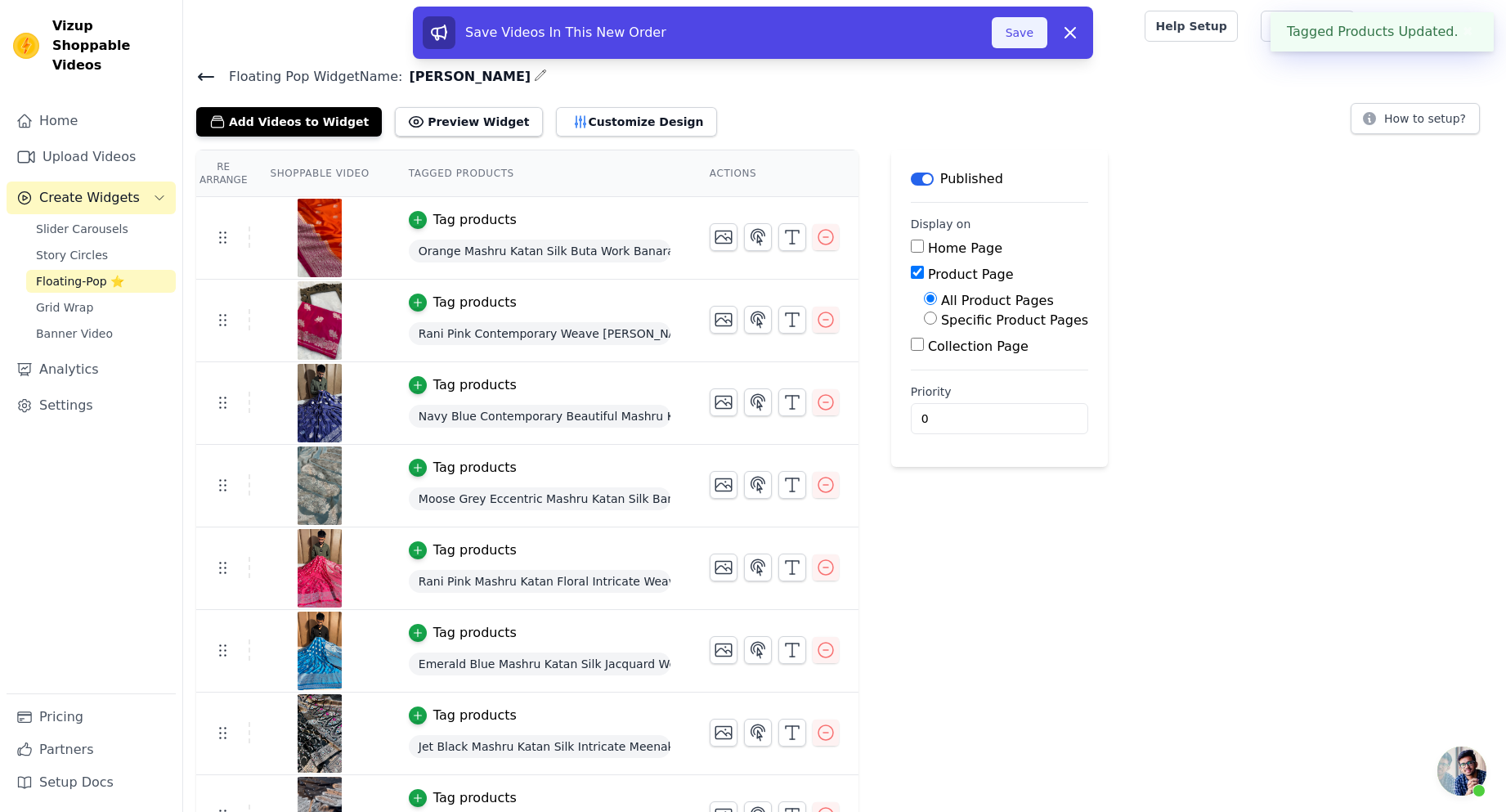
click at [1028, 32] on button "Save" at bounding box center [1019, 32] width 56 height 31
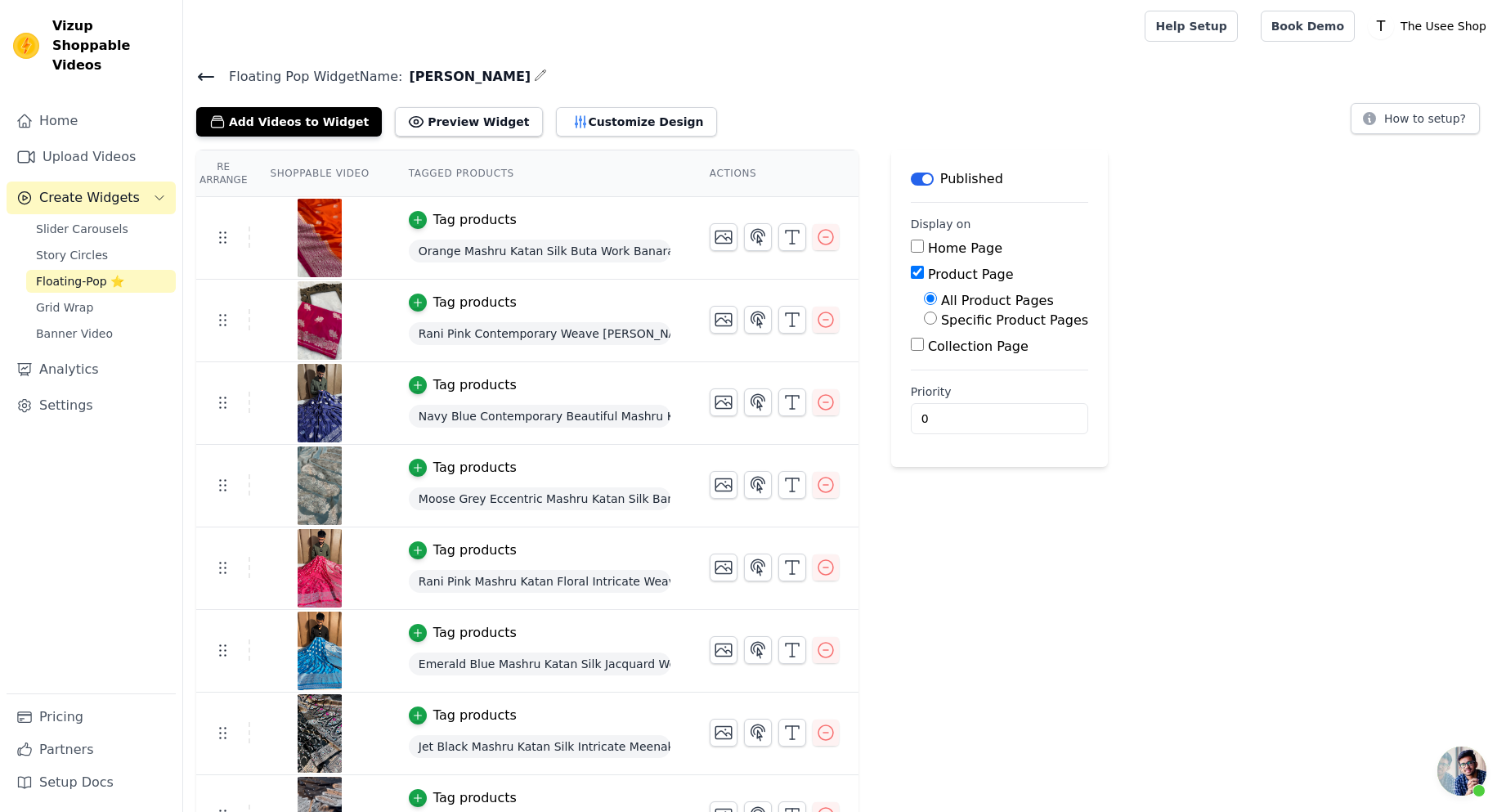
scroll to position [400, 0]
